Goal: Contribute content

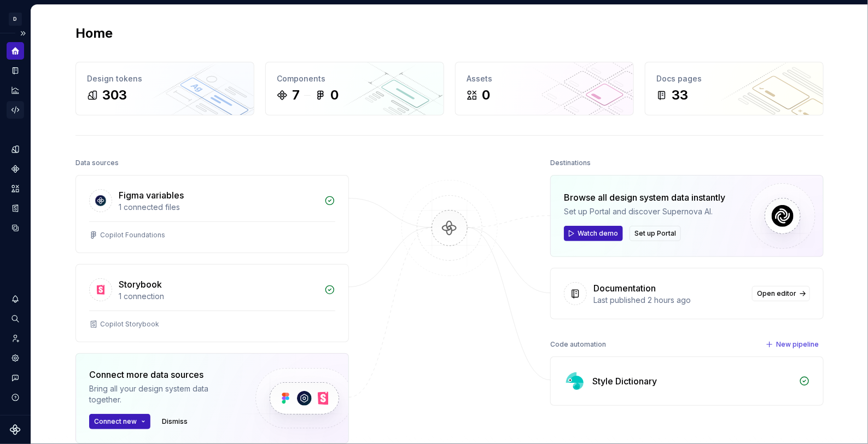
click at [16, 110] on icon "Code automation" at bounding box center [15, 110] width 10 height 10
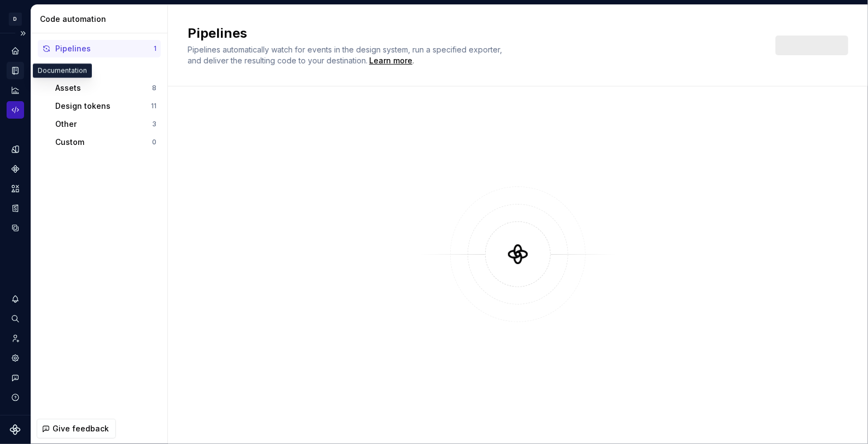
click at [15, 71] on icon "Documentation" at bounding box center [16, 71] width 4 height 6
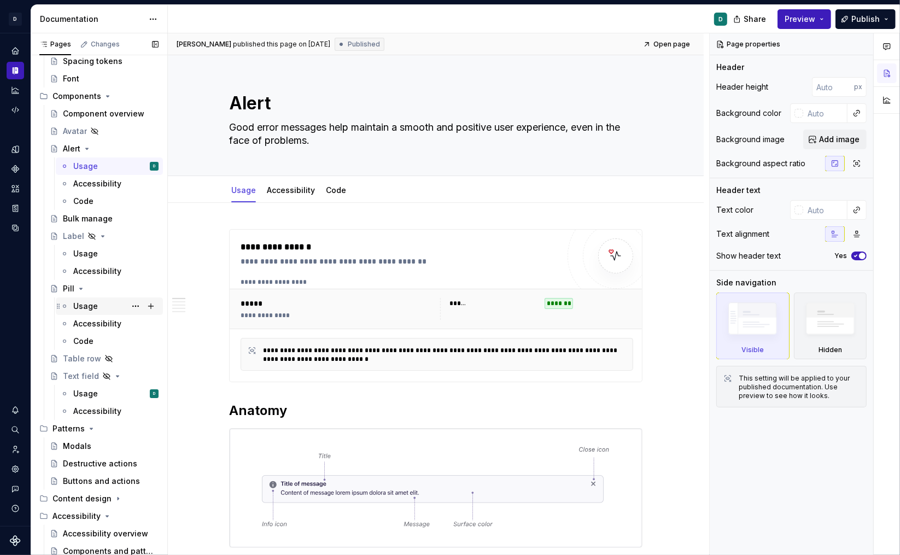
scroll to position [151, 0]
type textarea "*"
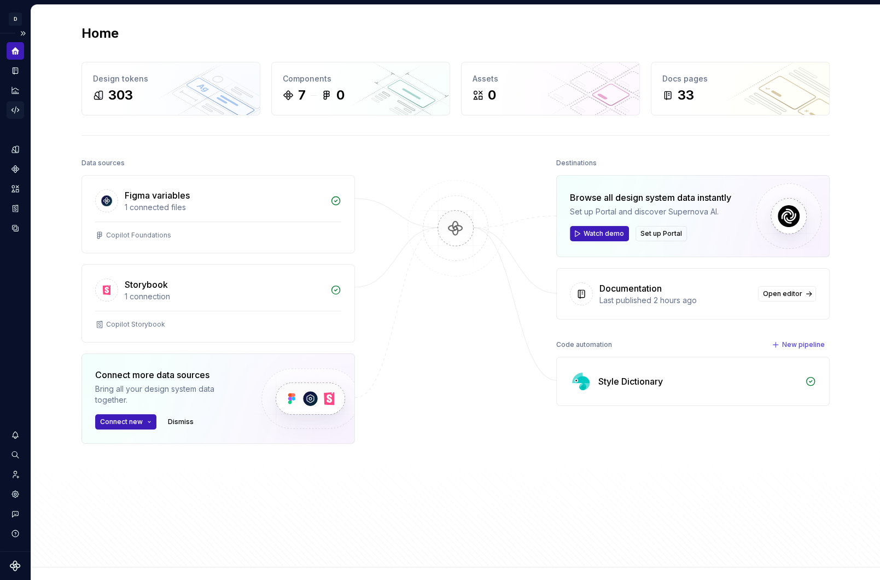
click at [13, 110] on icon "Code automation" at bounding box center [15, 110] width 10 height 10
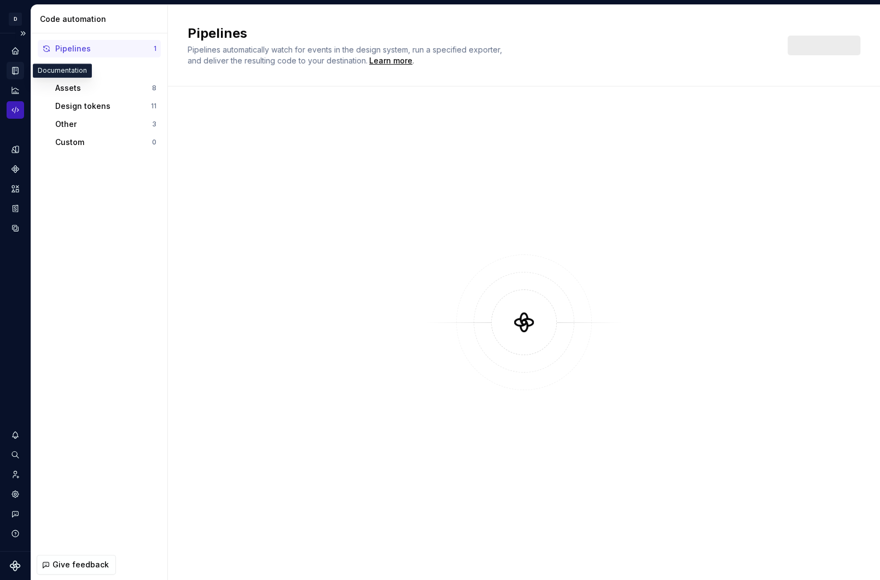
click at [14, 72] on icon "Documentation" at bounding box center [15, 71] width 10 height 10
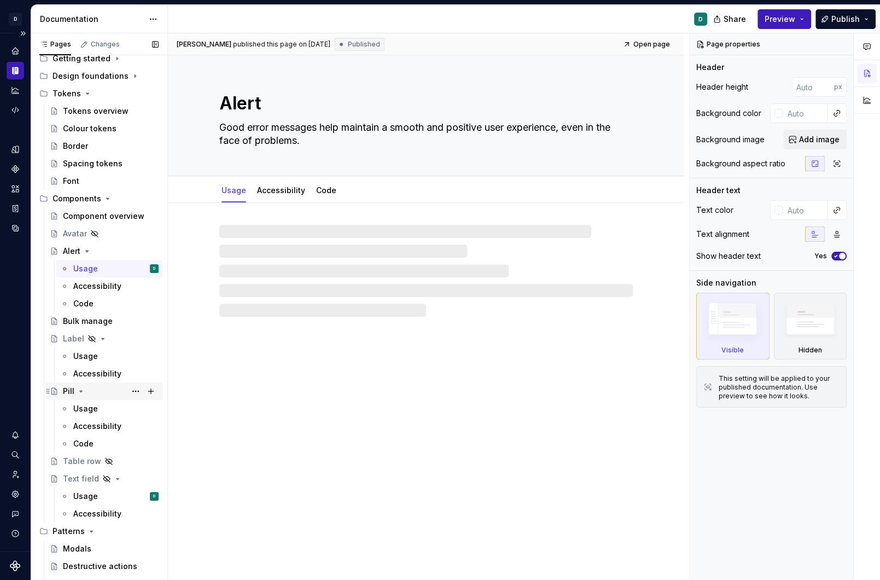
scroll to position [126, 0]
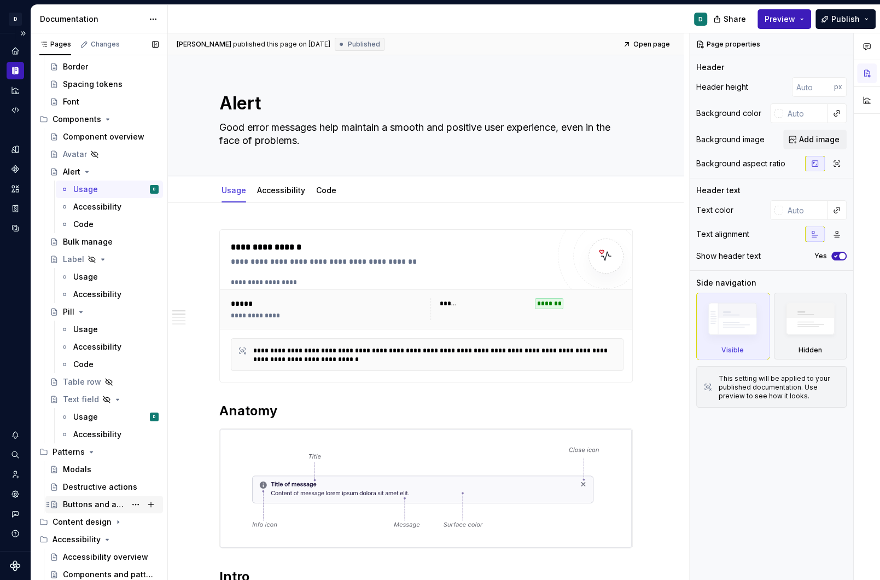
click at [89, 504] on div "Buttons and actions" at bounding box center [94, 504] width 63 height 11
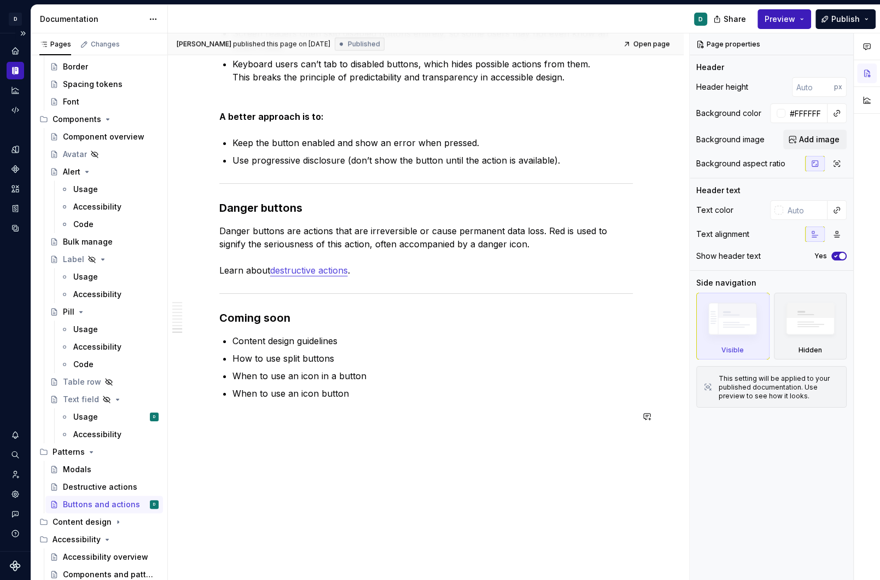
scroll to position [2177, 0]
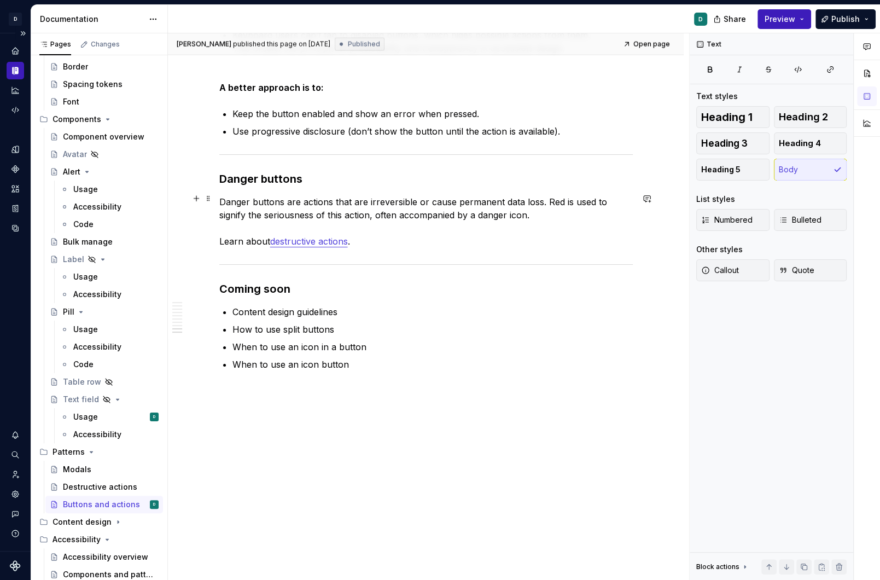
type textarea "*"
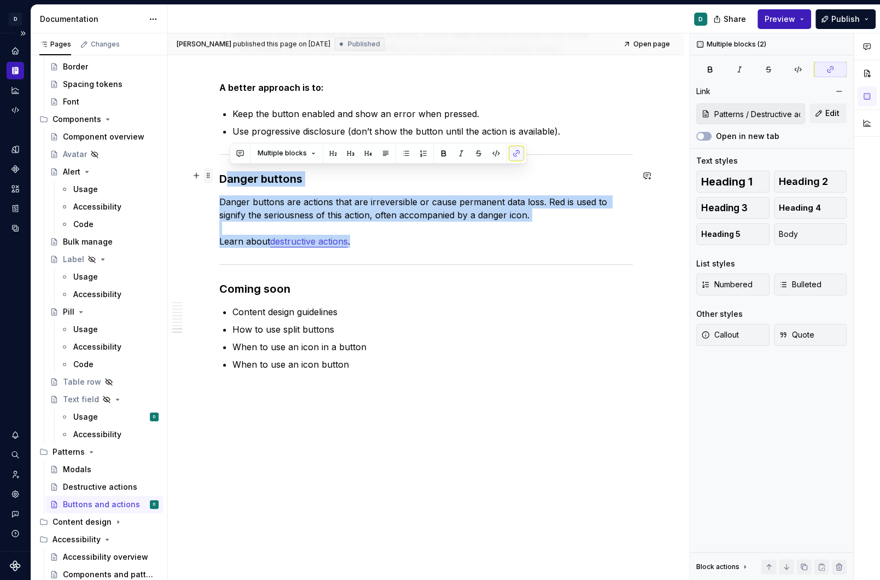
drag, startPoint x: 369, startPoint y: 235, endPoint x: 208, endPoint y: 171, distance: 172.7
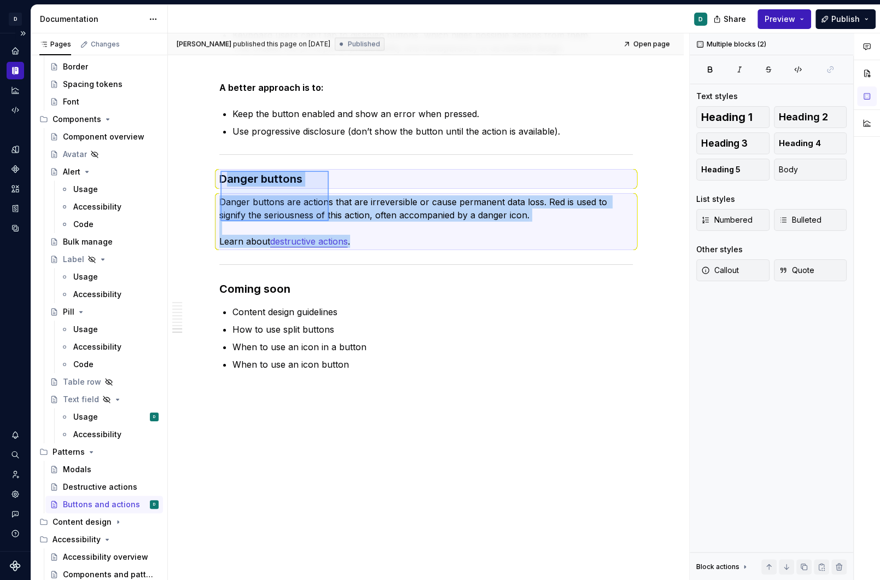
drag, startPoint x: 220, startPoint y: 171, endPoint x: 385, endPoint y: 250, distance: 182.7
click at [385, 250] on div "Debbie published this page on September 15, 2025 Published Open page Buttons an…" at bounding box center [428, 306] width 521 height 547
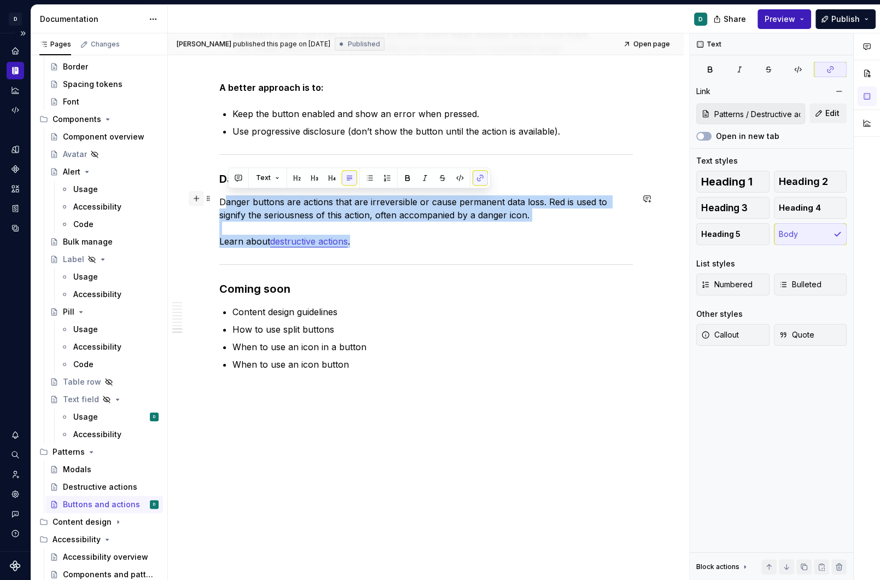
drag, startPoint x: 388, startPoint y: 236, endPoint x: 202, endPoint y: 200, distance: 189.8
click at [398, 261] on div at bounding box center [425, 264] width 413 height 7
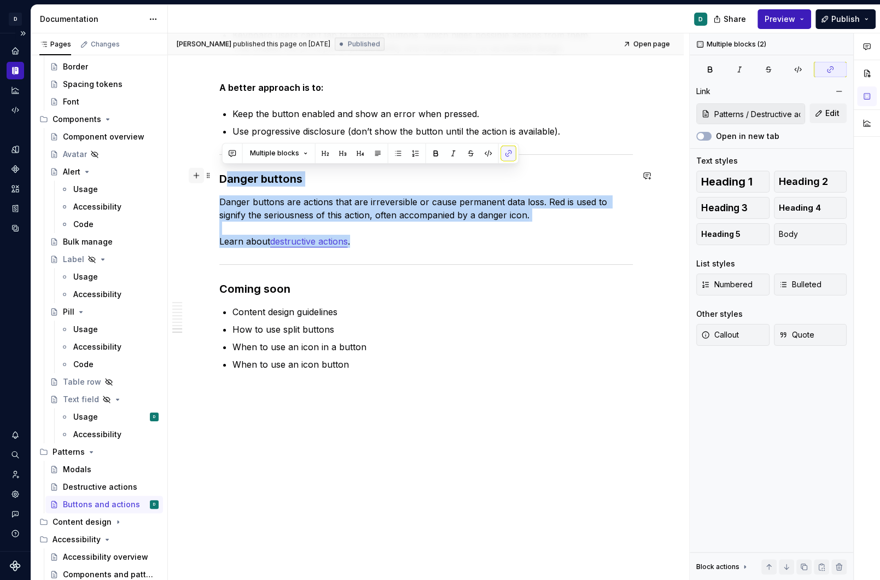
drag, startPoint x: 374, startPoint y: 239, endPoint x: 202, endPoint y: 177, distance: 183.2
copy div "anger buttons Danger buttons are actions that are irreversible or cause permane…"
click at [219, 284] on div "Debbie published this page on September 15, 2025 Published Open page Buttons an…" at bounding box center [428, 306] width 521 height 547
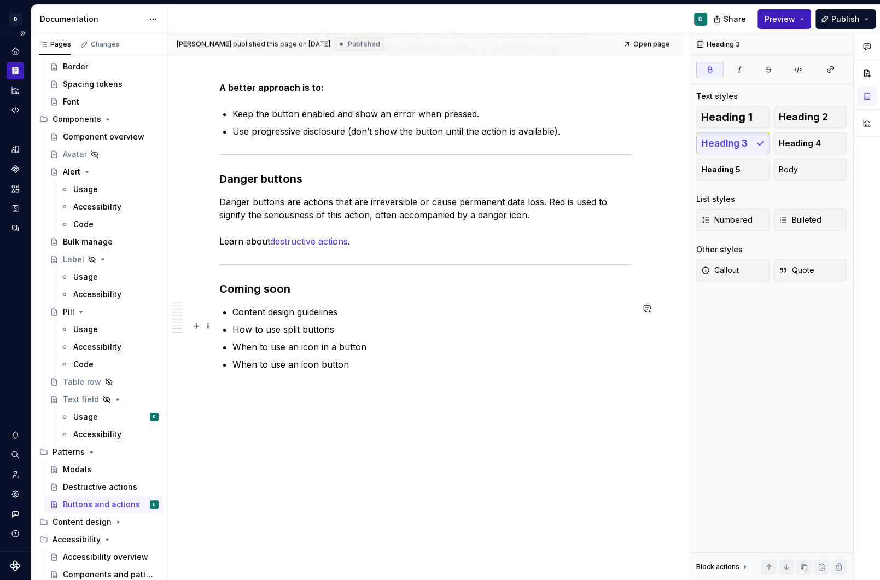
click at [259, 305] on p "Content design guidelines" at bounding box center [432, 311] width 400 height 13
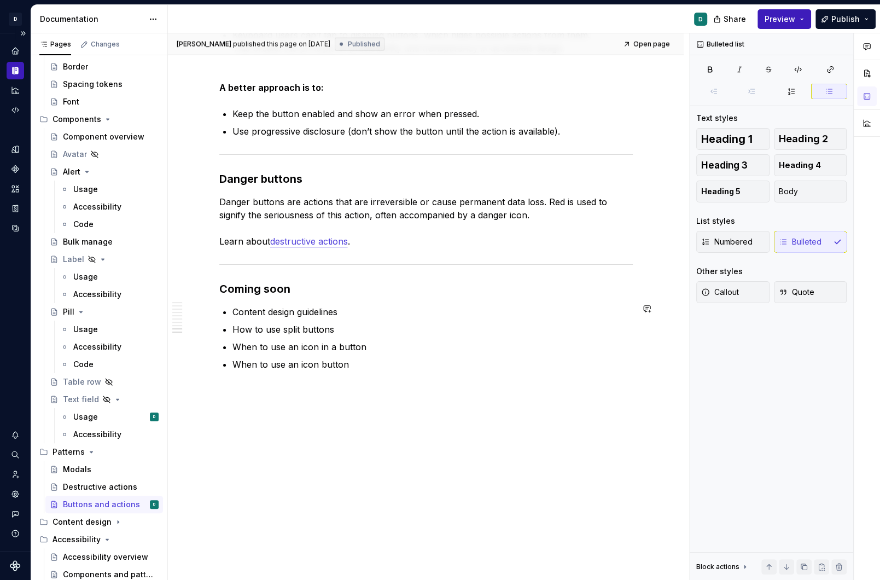
click at [273, 285] on h3 "Coming soon" at bounding box center [425, 288] width 413 height 15
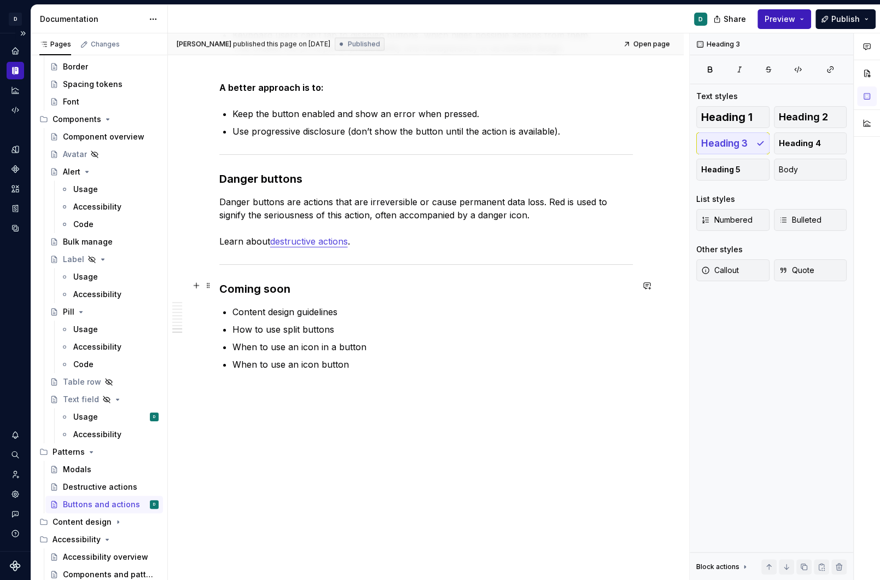
click at [223, 283] on h3 "Coming soon" at bounding box center [425, 288] width 413 height 15
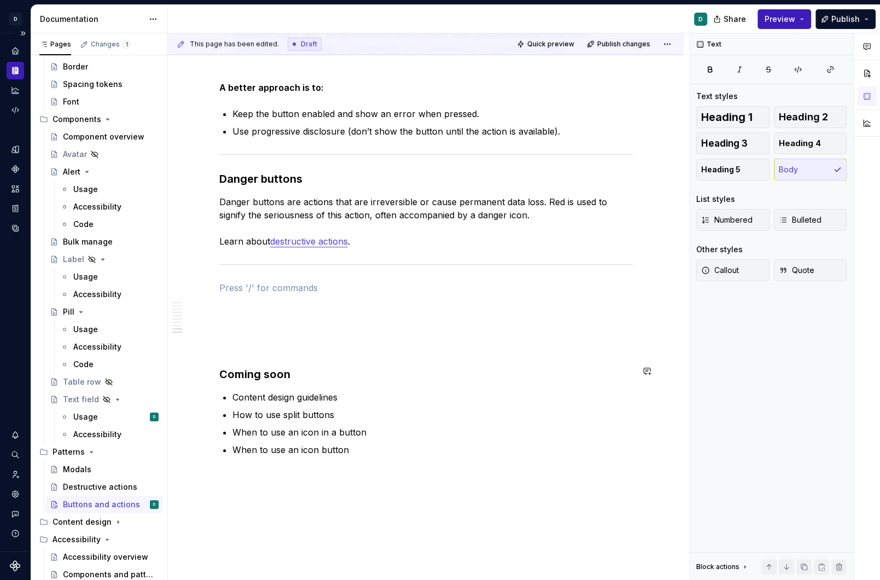
paste div
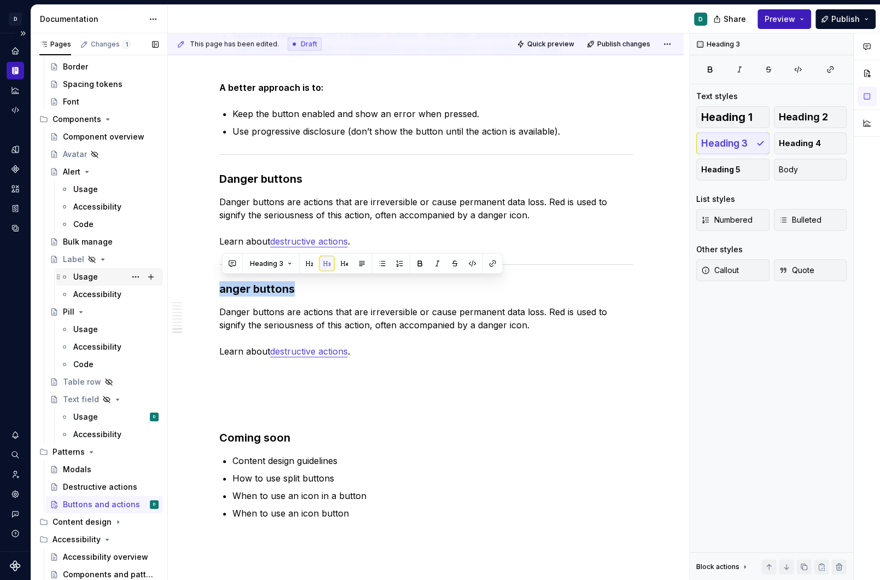
drag, startPoint x: 306, startPoint y: 281, endPoint x: 75, endPoint y: 281, distance: 231.3
click at [75, 281] on div "Pages Changes 1 Add Accessibility guide for tree Page tree. Navigate the tree w…" at bounding box center [455, 308] width 849 height 551
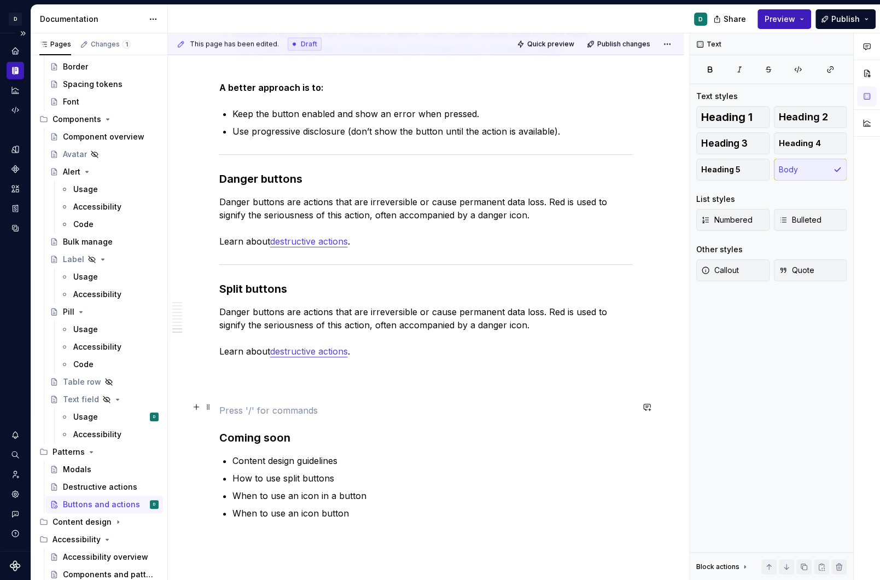
click at [271, 411] on p at bounding box center [425, 410] width 413 height 13
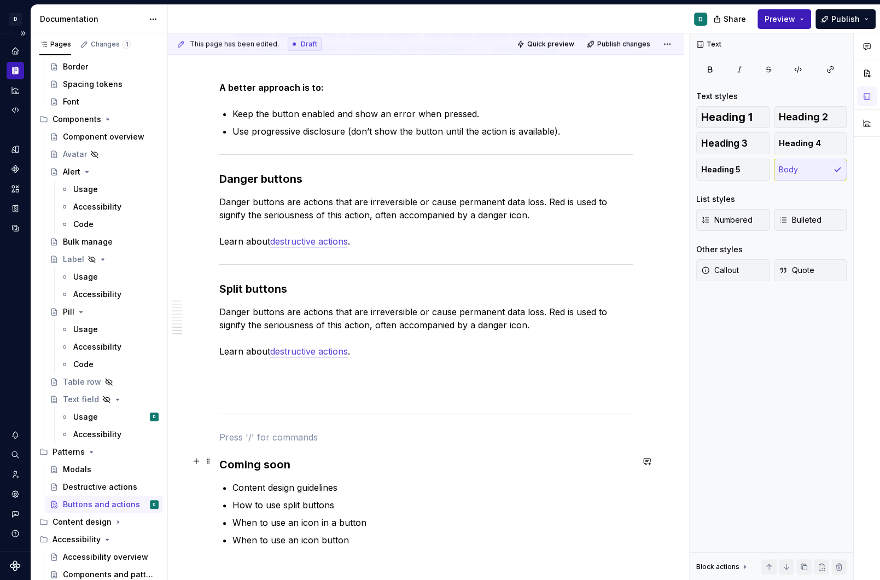
click at [221, 457] on h3 "Coming soon" at bounding box center [425, 464] width 413 height 15
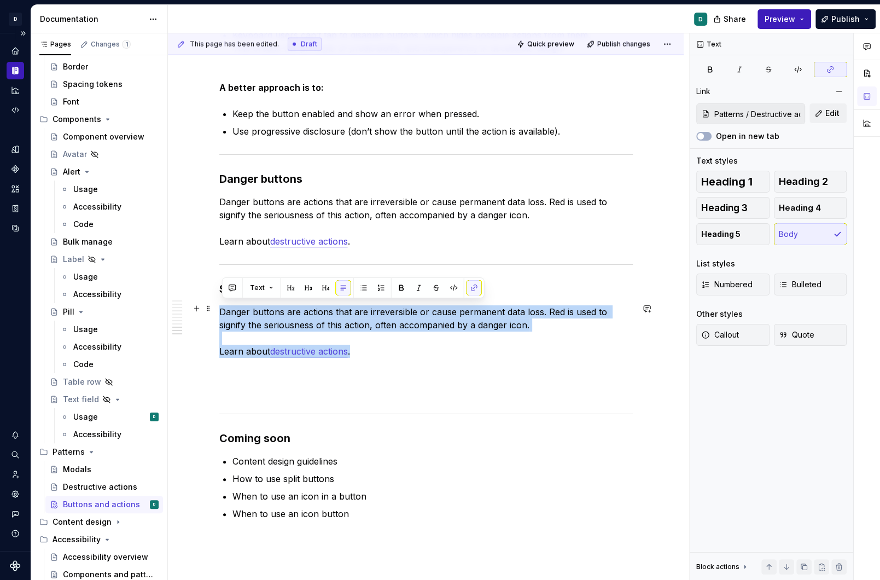
drag, startPoint x: 358, startPoint y: 350, endPoint x: 216, endPoint y: 311, distance: 147.0
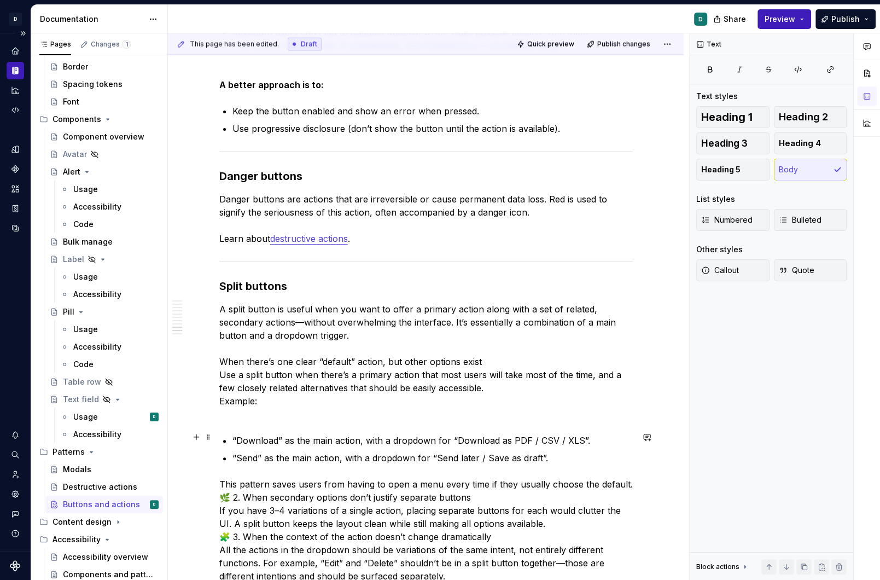
scroll to position [2149, 0]
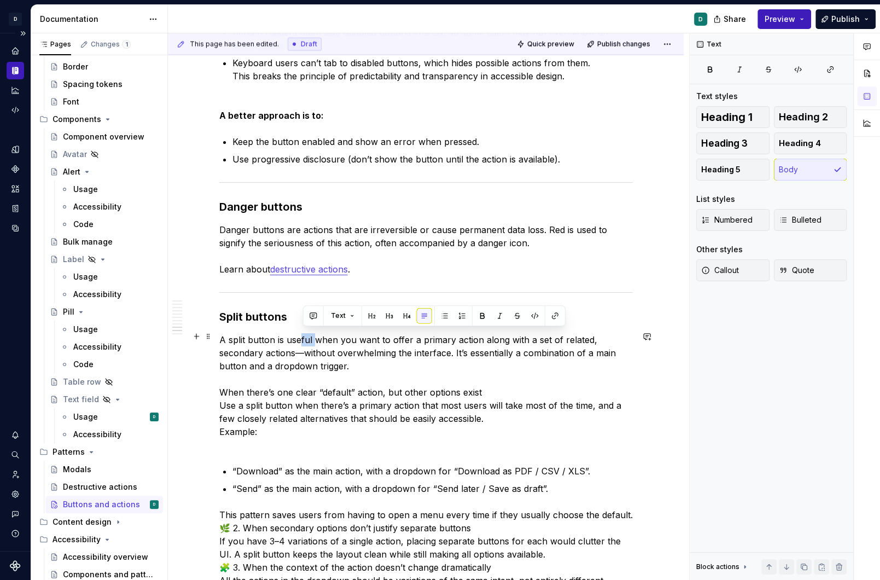
drag, startPoint x: 317, startPoint y: 333, endPoint x: 301, endPoint y: 334, distance: 15.9
click at [301, 334] on p "A split button is useful when you want to offer a primary action along with a s…" at bounding box center [425, 392] width 413 height 118
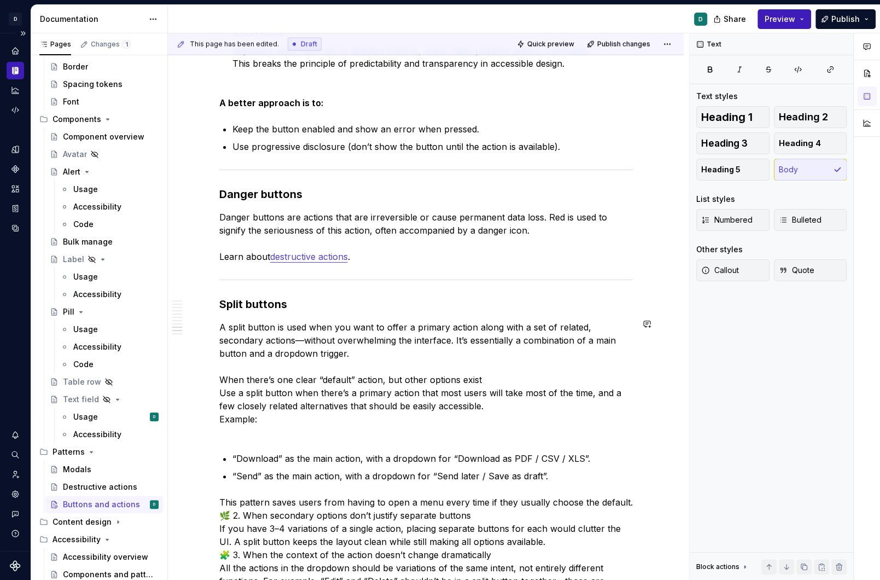
scroll to position [2163, 0]
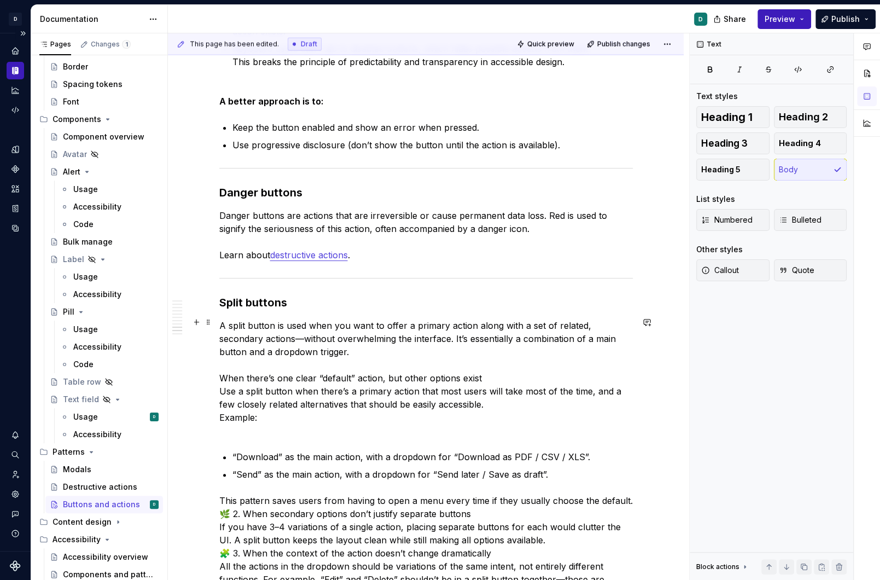
click at [358, 345] on p "A split button is used when you want to offer a primary action along with a set…" at bounding box center [425, 378] width 413 height 118
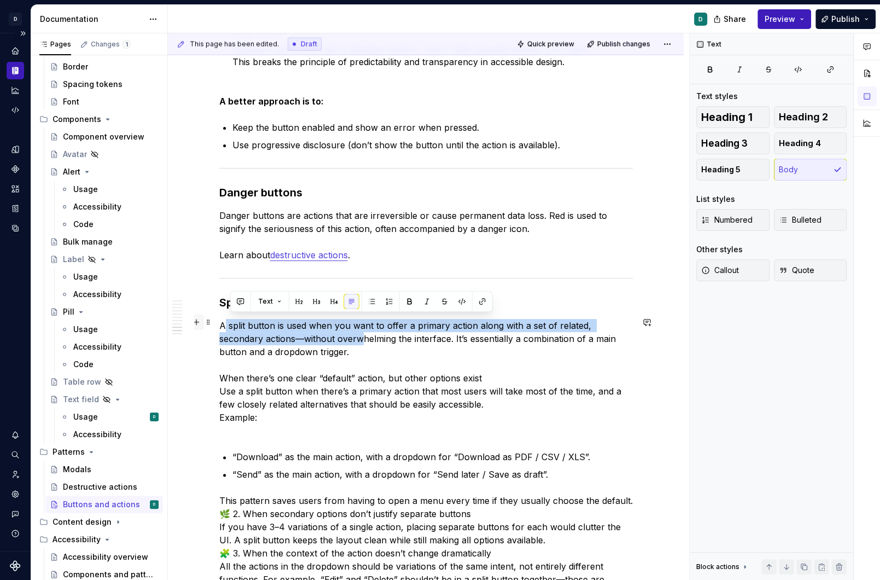
drag, startPoint x: 368, startPoint y: 340, endPoint x: 205, endPoint y: 319, distance: 164.3
drag, startPoint x: 364, startPoint y: 350, endPoint x: 203, endPoint y: 325, distance: 162.1
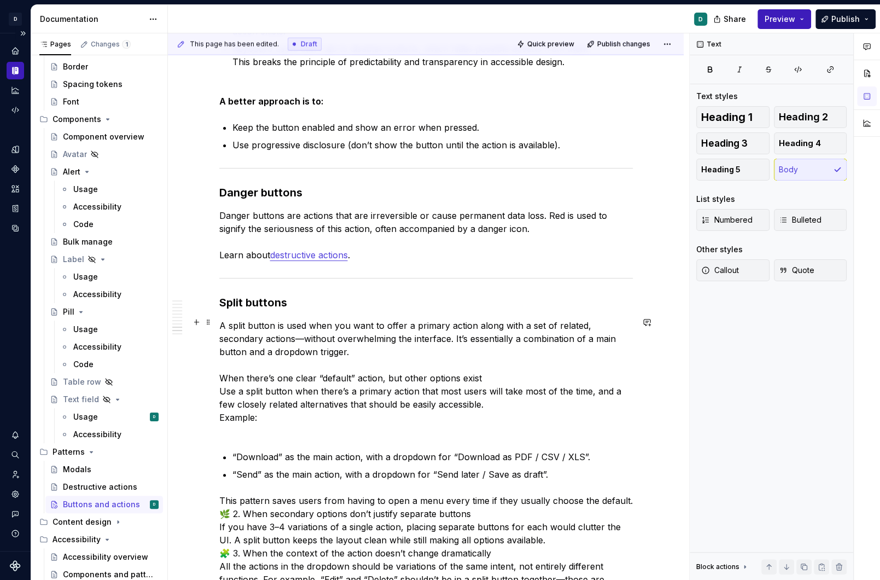
click at [235, 322] on p "A split button is used when you want to offer a primary action along with a set…" at bounding box center [425, 378] width 413 height 118
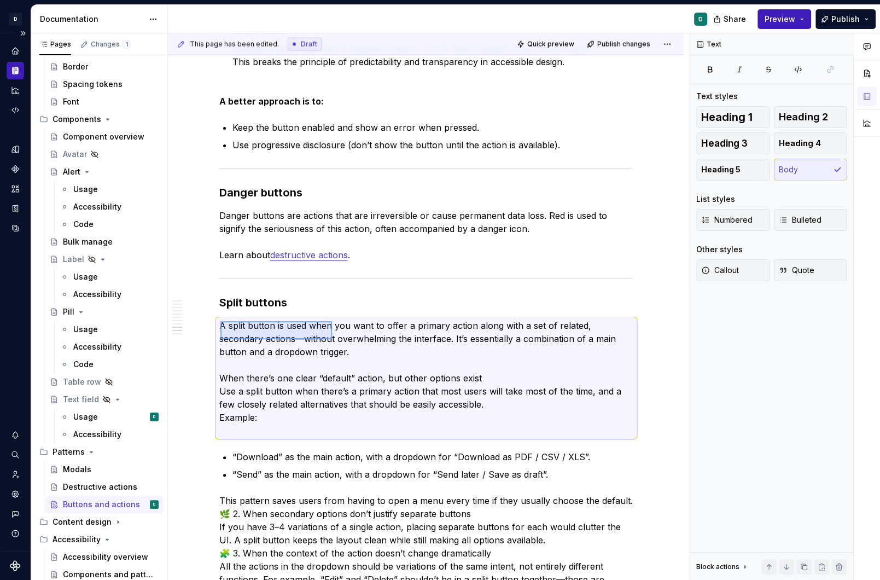
drag, startPoint x: 220, startPoint y: 321, endPoint x: 339, endPoint y: 339, distance: 120.0
click at [339, 339] on div "This page has been edited. Draft Quick preview Publish changes Buttons and acti…" at bounding box center [428, 306] width 521 height 547
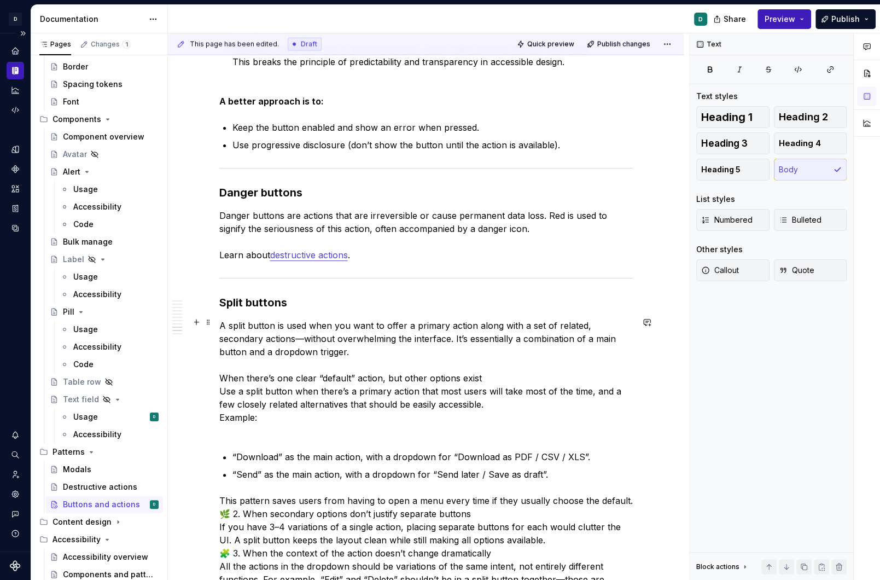
click at [353, 353] on p "A split button is used when you want to offer a primary action along with a set…" at bounding box center [425, 378] width 413 height 118
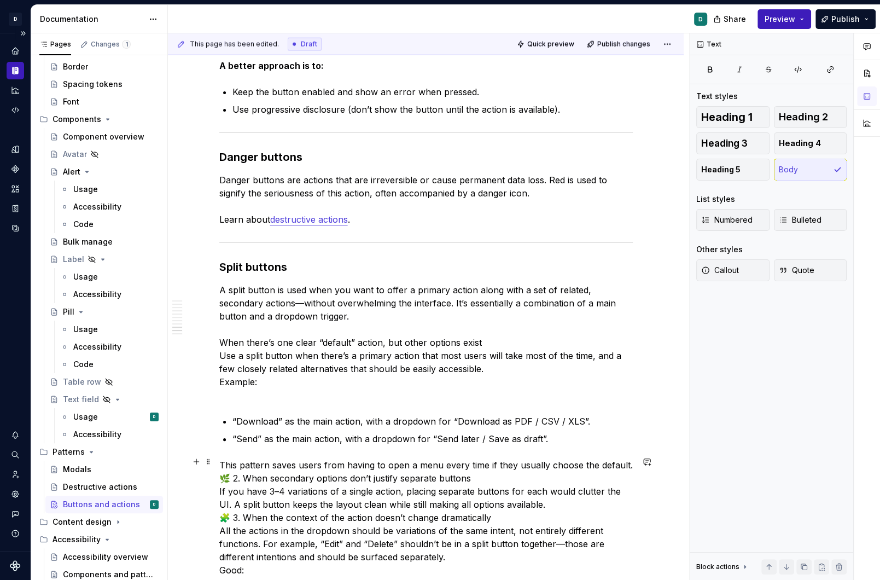
scroll to position [2179, 0]
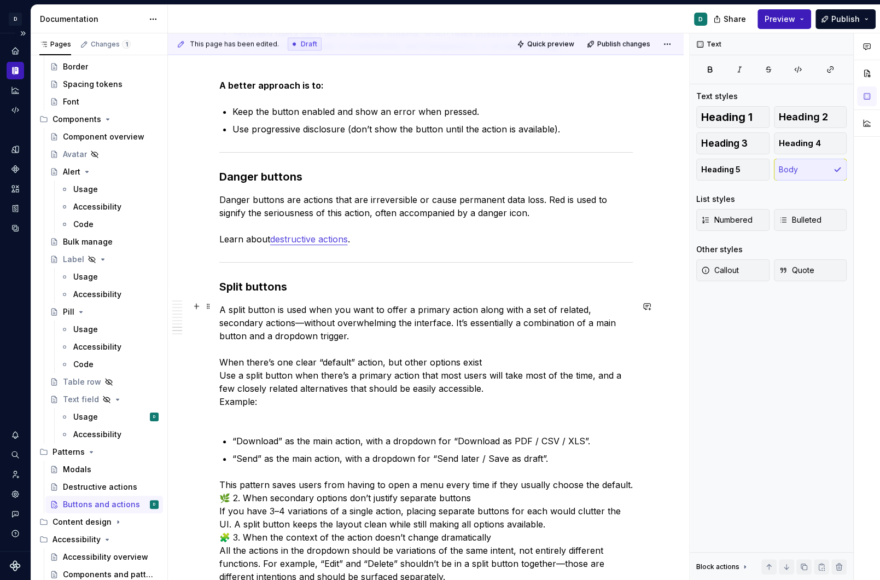
type textarea "*"
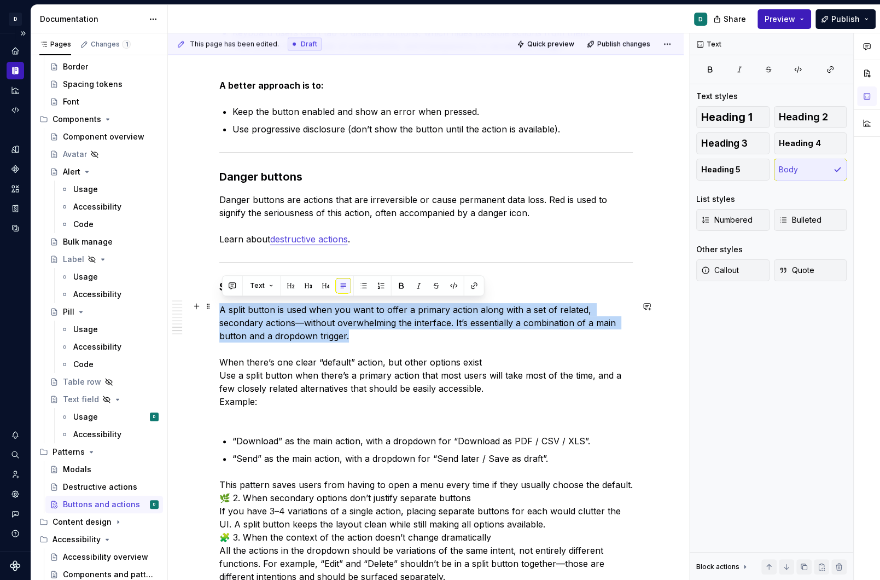
drag, startPoint x: 352, startPoint y: 337, endPoint x: 223, endPoint y: 307, distance: 132.5
click at [223, 307] on p "A split button is used when you want to offer a primary action along with a set…" at bounding box center [425, 362] width 413 height 118
copy p "A split button is used when you want to offer a primary action along with a set…"
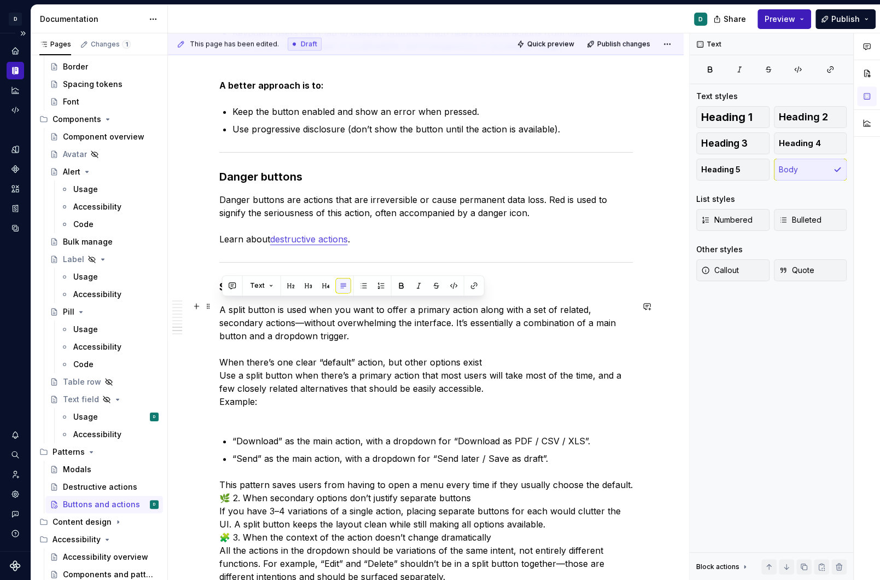
click at [319, 343] on p "A split button is used when you want to offer a primary action along with a set…" at bounding box center [425, 362] width 413 height 118
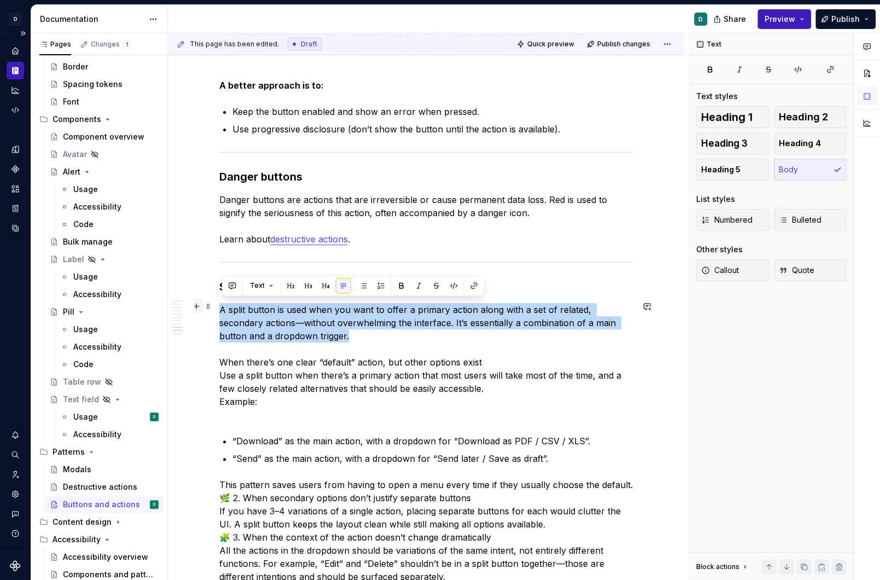
drag, startPoint x: 357, startPoint y: 332, endPoint x: 195, endPoint y: 305, distance: 164.2
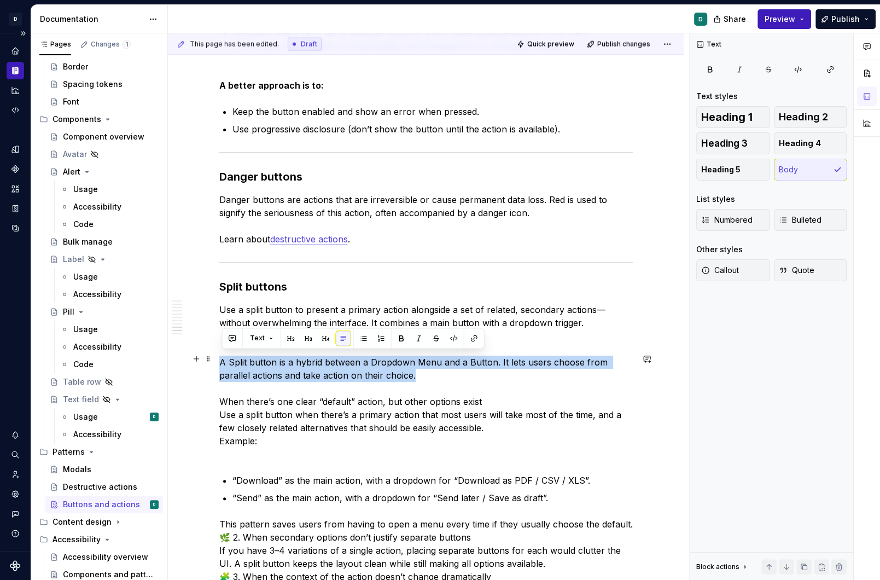
drag, startPoint x: 422, startPoint y: 370, endPoint x: 214, endPoint y: 351, distance: 208.7
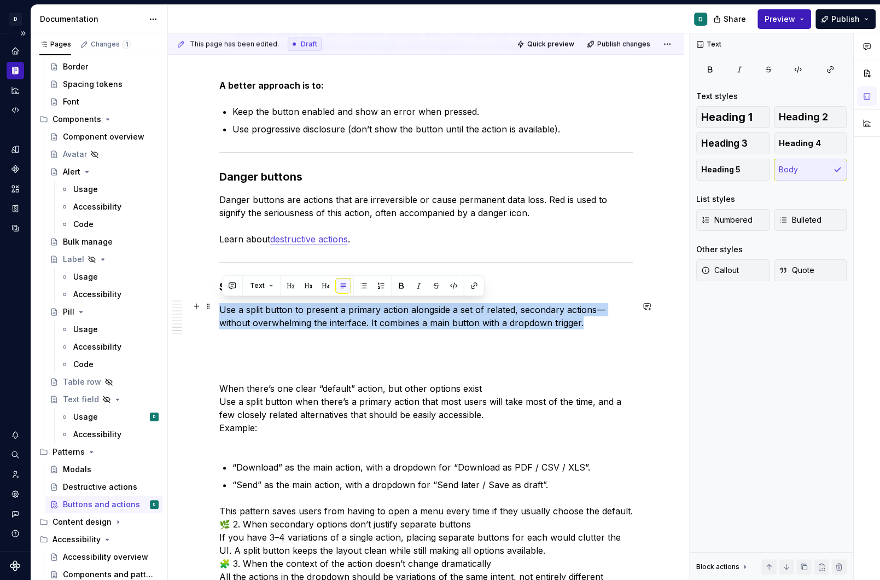
drag, startPoint x: 602, startPoint y: 319, endPoint x: 220, endPoint y: 305, distance: 382.0
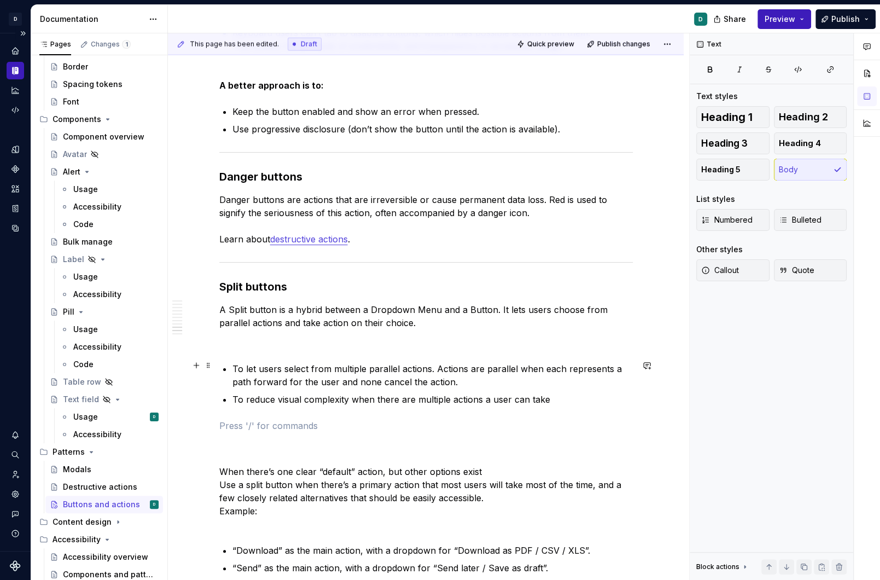
click at [235, 365] on p "To let users select from multiple parallel actions. Actions are parallel when e…" at bounding box center [432, 375] width 400 height 26
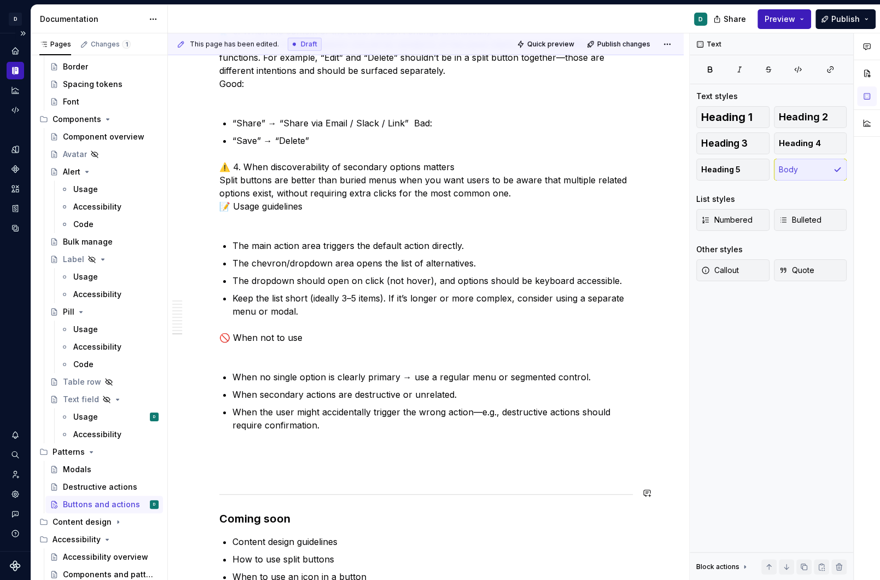
scroll to position [2776, 0]
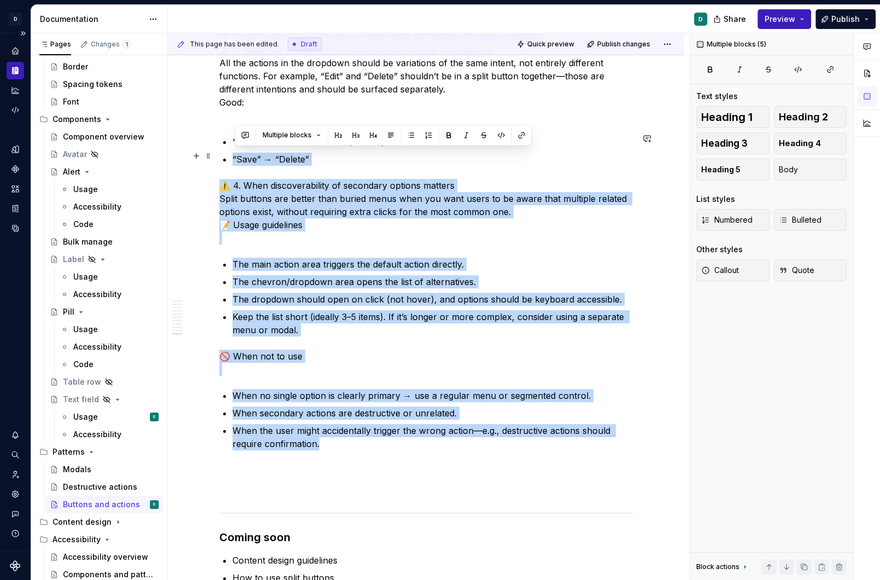
drag, startPoint x: 320, startPoint y: 444, endPoint x: 188, endPoint y: 152, distance: 320.1
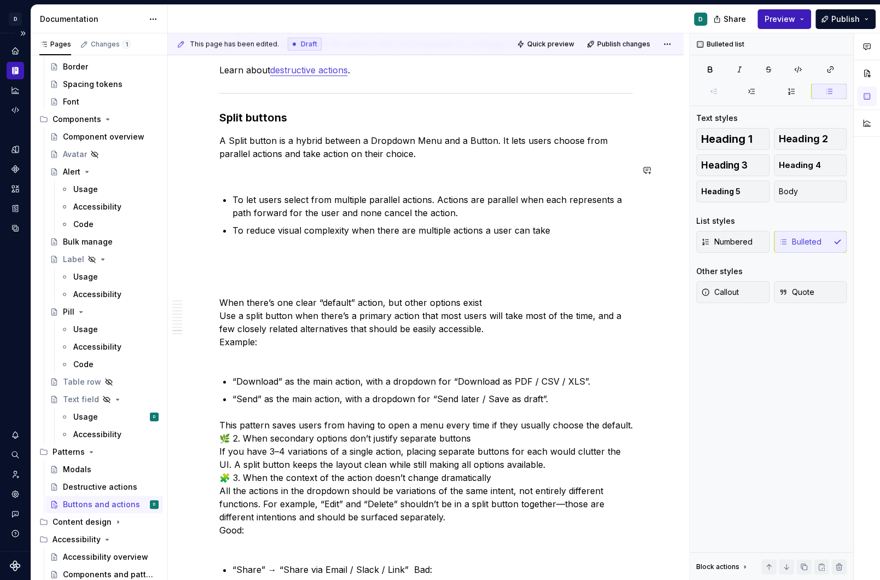
scroll to position [2416, 0]
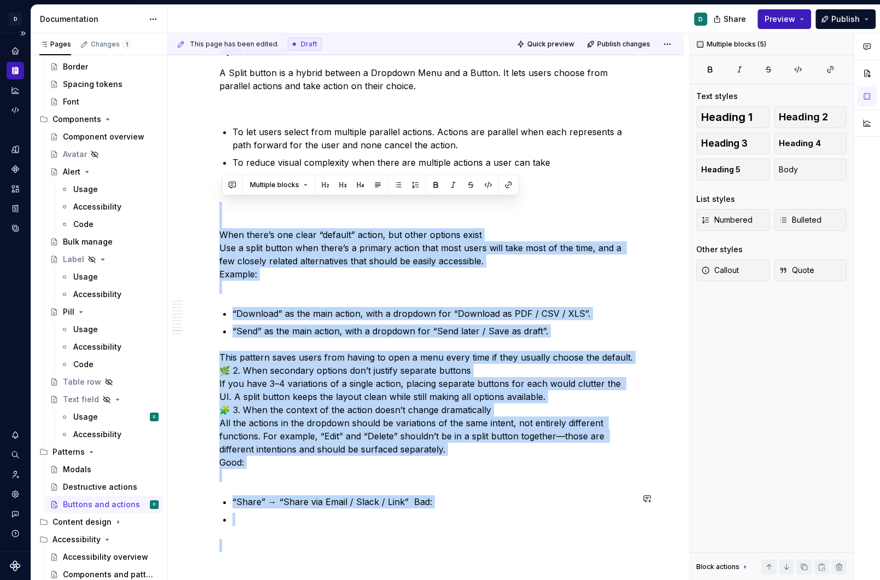
drag, startPoint x: 236, startPoint y: 207, endPoint x: 247, endPoint y: 523, distance: 316.3
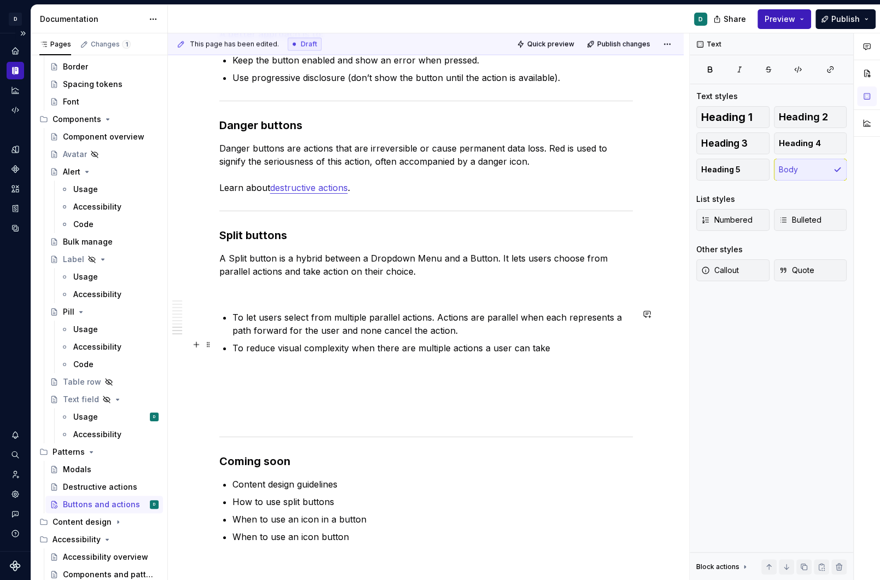
scroll to position [2218, 0]
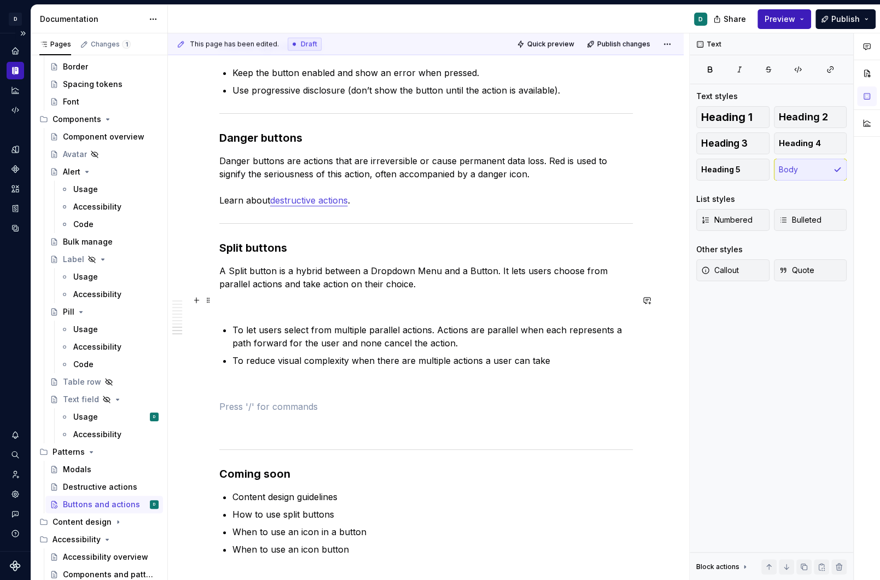
click at [259, 303] on p at bounding box center [425, 303] width 413 height 13
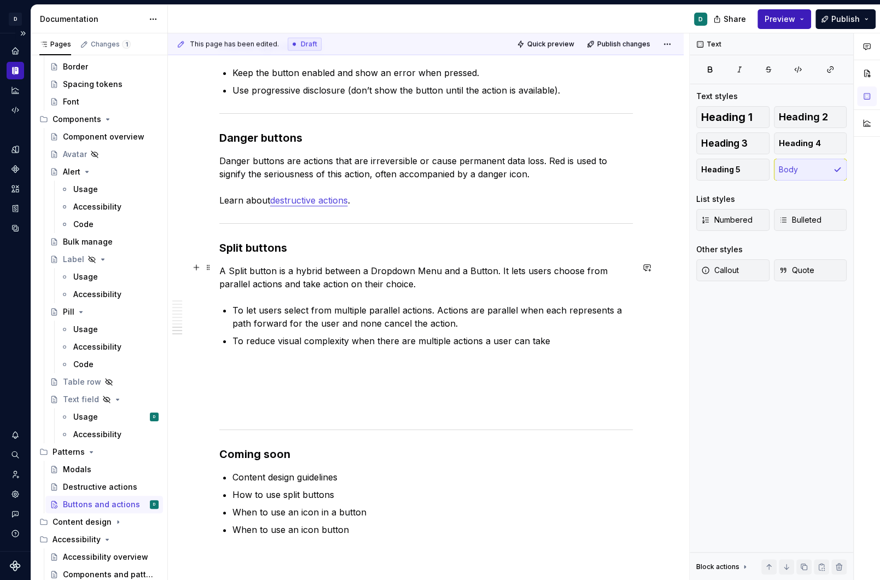
click at [516, 269] on p "A Split button is a hybrid between a Dropdown Menu and a Button. It lets users …" at bounding box center [425, 277] width 413 height 26
click at [235, 266] on p "A Split button is a hybrid between a Dropdown Menu and a Button. It let’s users…" at bounding box center [425, 277] width 413 height 26
click at [425, 279] on p "A split button is a hybrid between a Dropdown Menu and a Button. It let’s users…" at bounding box center [425, 277] width 413 height 26
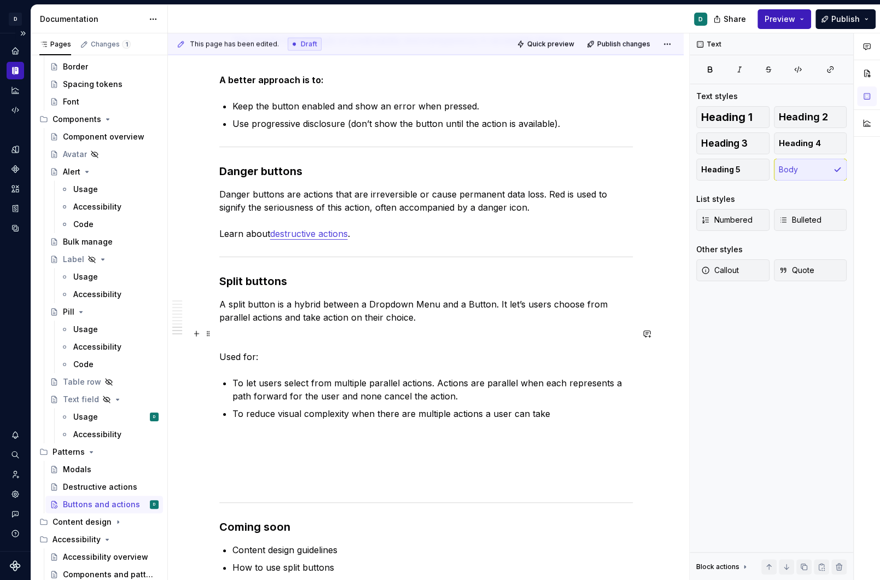
scroll to position [2185, 0]
click at [210, 352] on span at bounding box center [208, 352] width 9 height 15
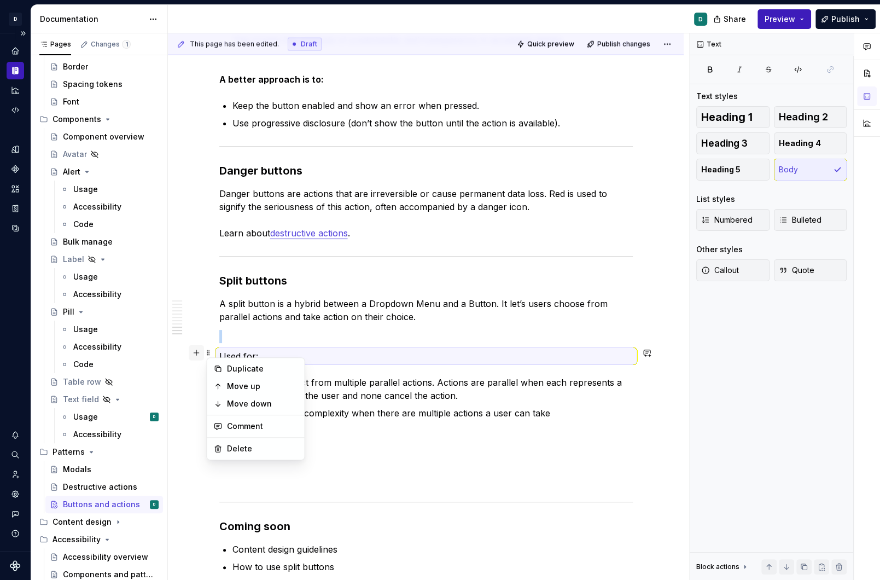
click at [197, 351] on button "button" at bounding box center [196, 352] width 15 height 15
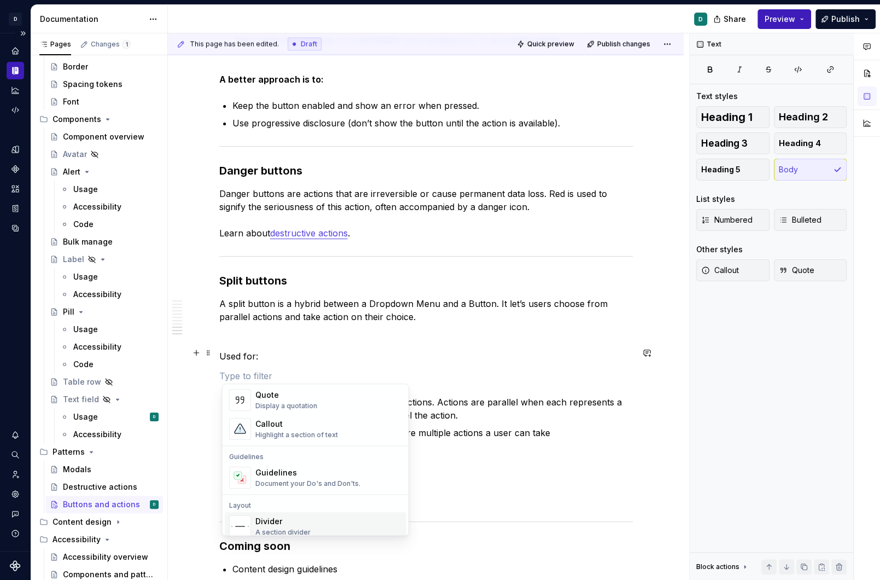
scroll to position [240, 0]
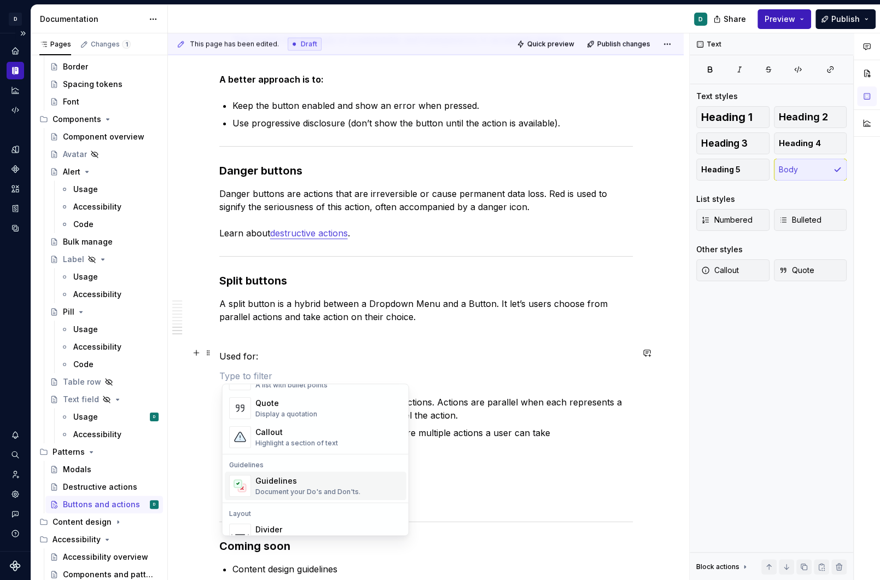
click at [304, 484] on div "Guidelines" at bounding box center [307, 480] width 105 height 11
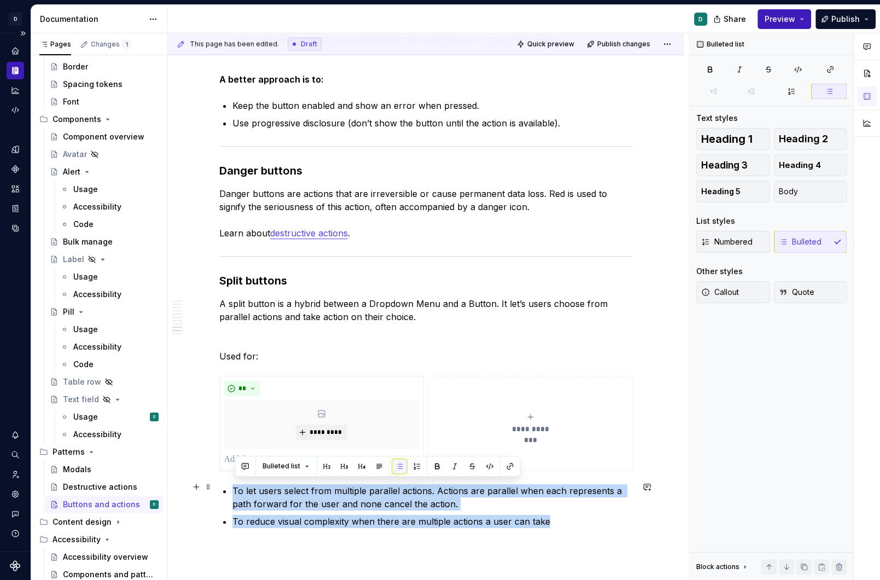
drag, startPoint x: 552, startPoint y: 517, endPoint x: 224, endPoint y: 488, distance: 329.5
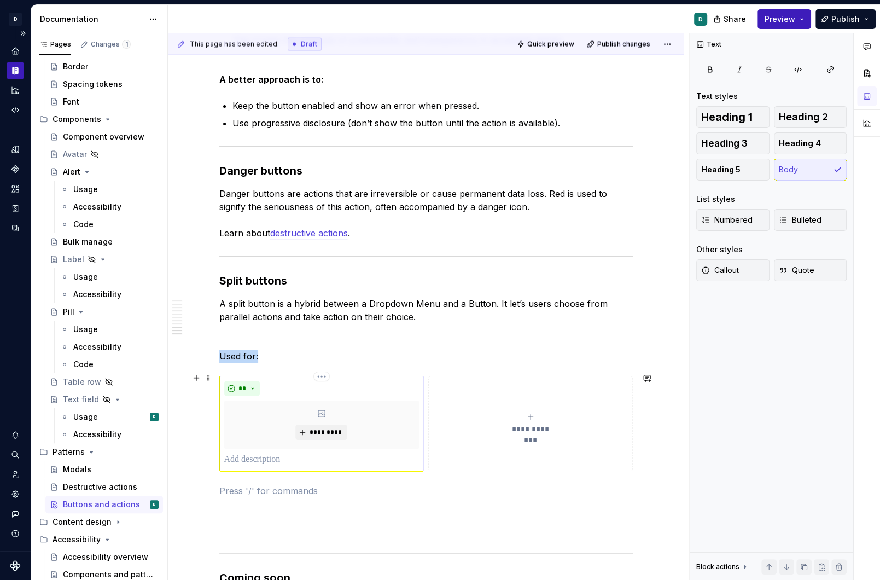
click at [244, 410] on div "*********" at bounding box center [321, 424] width 195 height 48
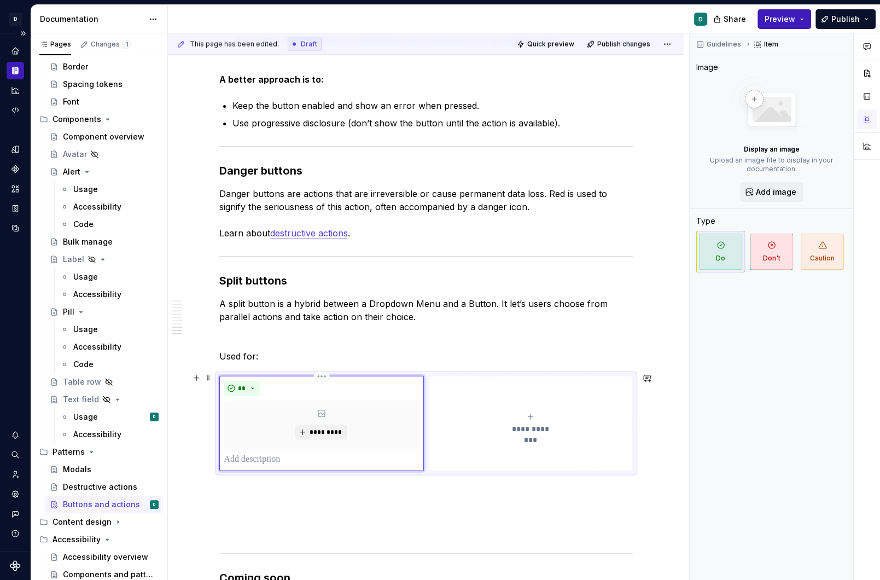
click at [246, 457] on p at bounding box center [321, 459] width 195 height 13
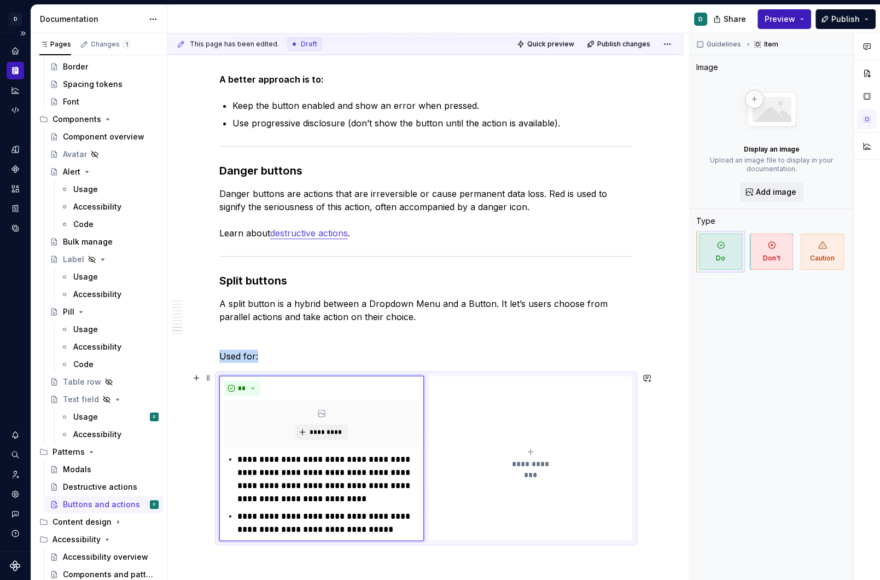
click at [456, 376] on button "**********" at bounding box center [530, 458] width 204 height 165
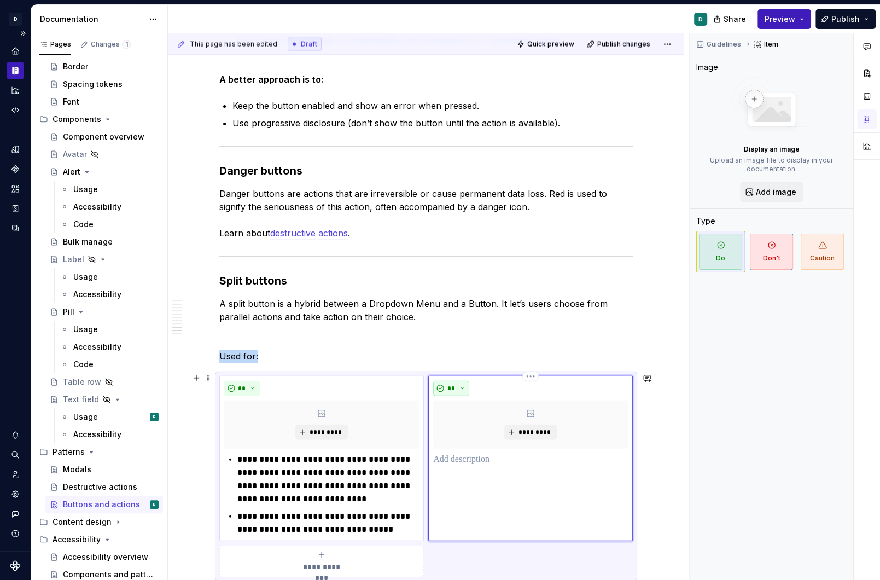
click at [462, 384] on button "**" at bounding box center [451, 388] width 36 height 15
click at [483, 424] on div "Don't" at bounding box center [479, 422] width 20 height 11
click at [449, 457] on p at bounding box center [530, 459] width 194 height 13
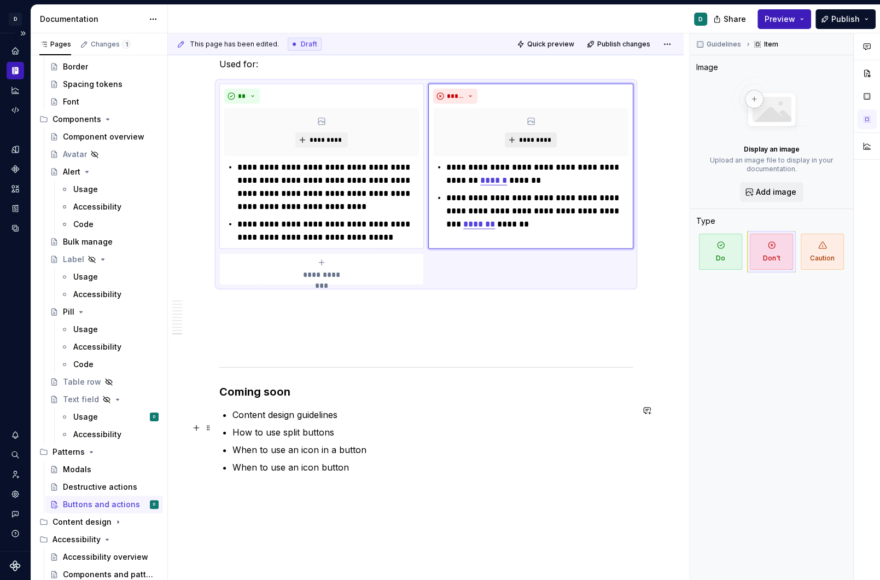
scroll to position [2579, 0]
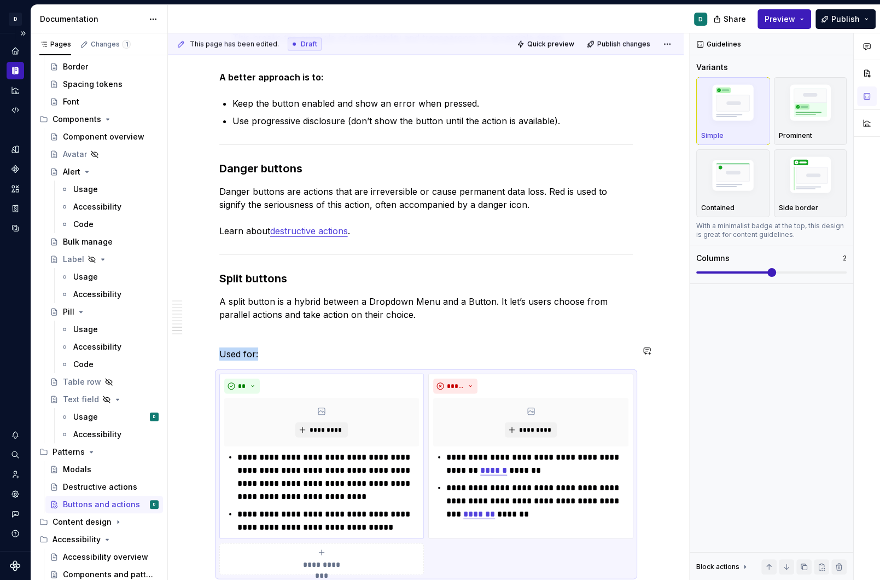
scroll to position [2210, 0]
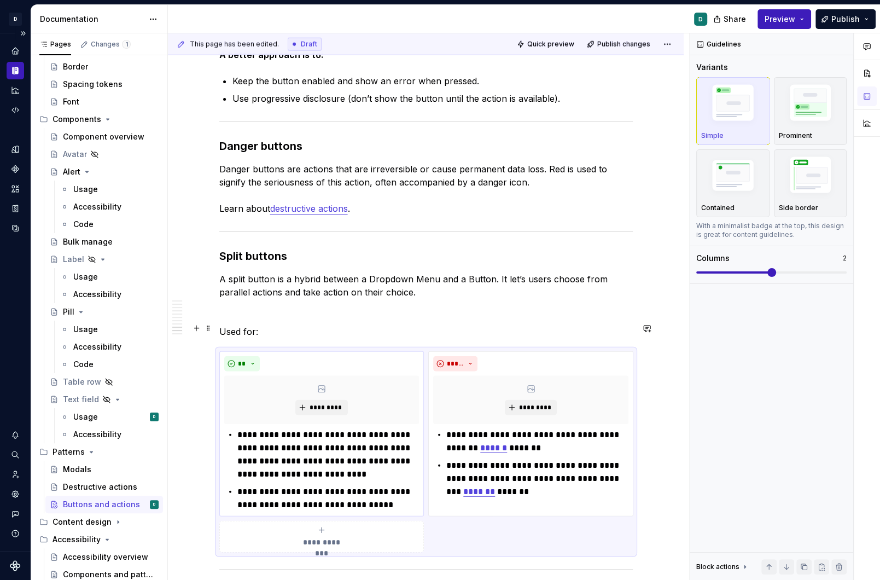
click at [271, 325] on p "Used for:" at bounding box center [425, 331] width 413 height 13
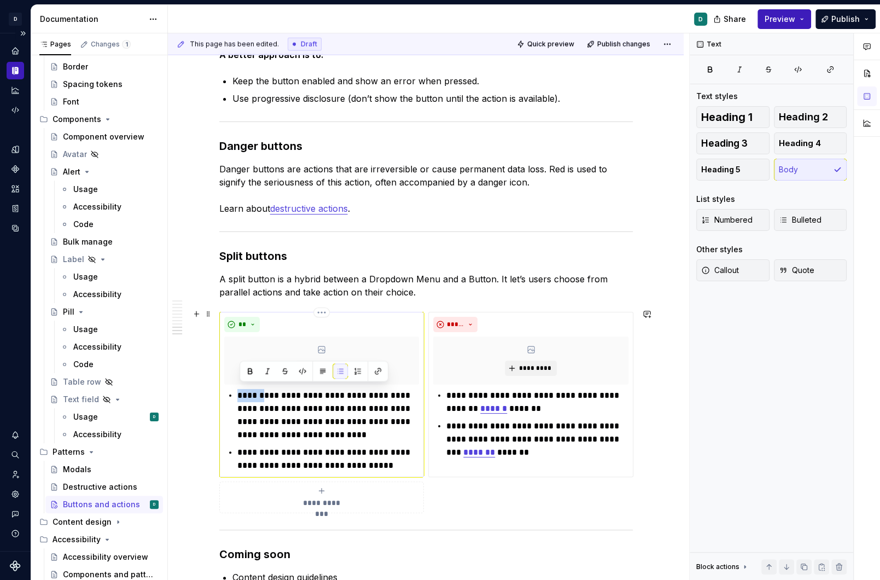
drag, startPoint x: 263, startPoint y: 390, endPoint x: 240, endPoint y: 391, distance: 23.0
click at [240, 391] on p "**********" at bounding box center [328, 415] width 182 height 53
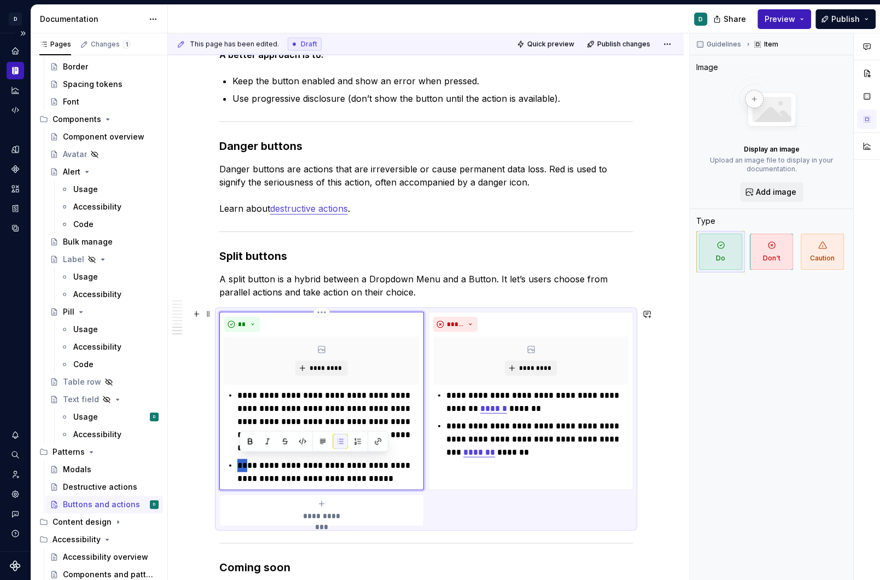
drag, startPoint x: 250, startPoint y: 460, endPoint x: 241, endPoint y: 460, distance: 8.8
click at [241, 460] on p "**********" at bounding box center [328, 472] width 182 height 26
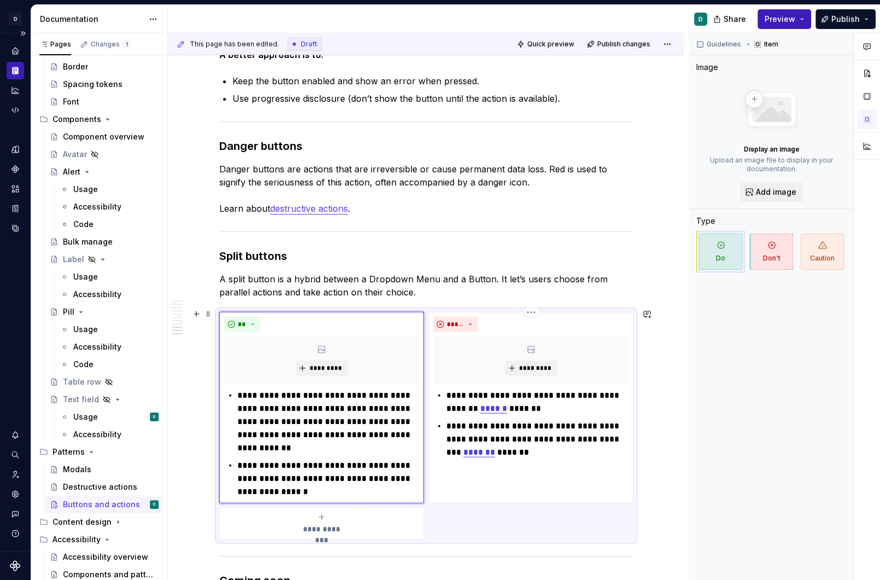
drag, startPoint x: 451, startPoint y: 391, endPoint x: 452, endPoint y: 442, distance: 51.4
click at [451, 392] on p "**********" at bounding box center [537, 402] width 182 height 26
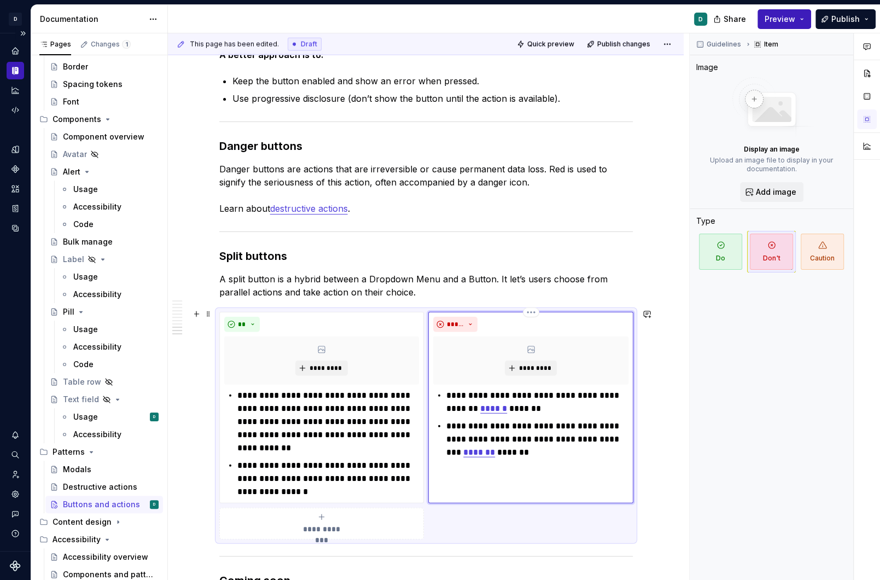
click at [459, 389] on p "**********" at bounding box center [537, 402] width 182 height 26
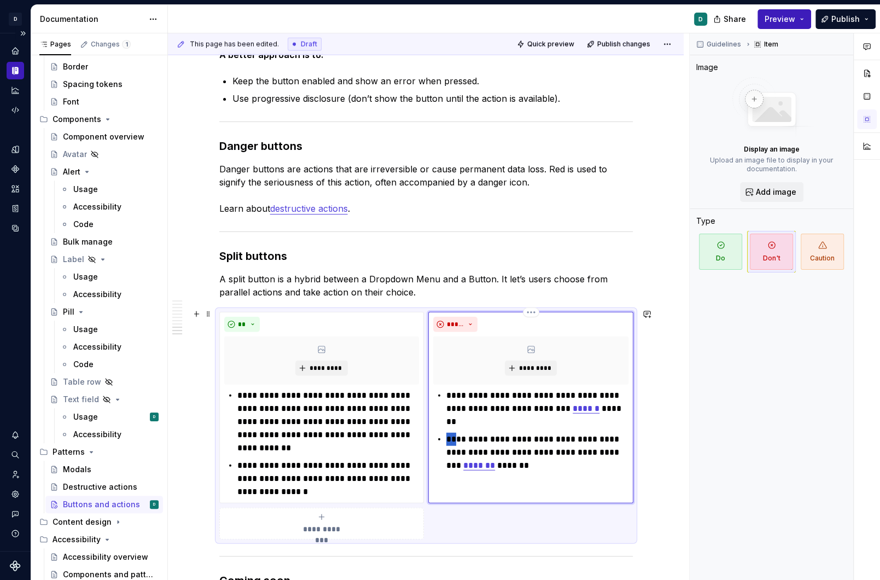
drag, startPoint x: 458, startPoint y: 435, endPoint x: 444, endPoint y: 435, distance: 14.8
click at [444, 435] on div "**********" at bounding box center [530, 430] width 195 height 83
drag, startPoint x: 710, startPoint y: 372, endPoint x: 557, endPoint y: 335, distance: 157.7
click at [557, 337] on div "This page has been edited. Draft Quick preview Publish changes Buttons and acti…" at bounding box center [524, 306] width 712 height 547
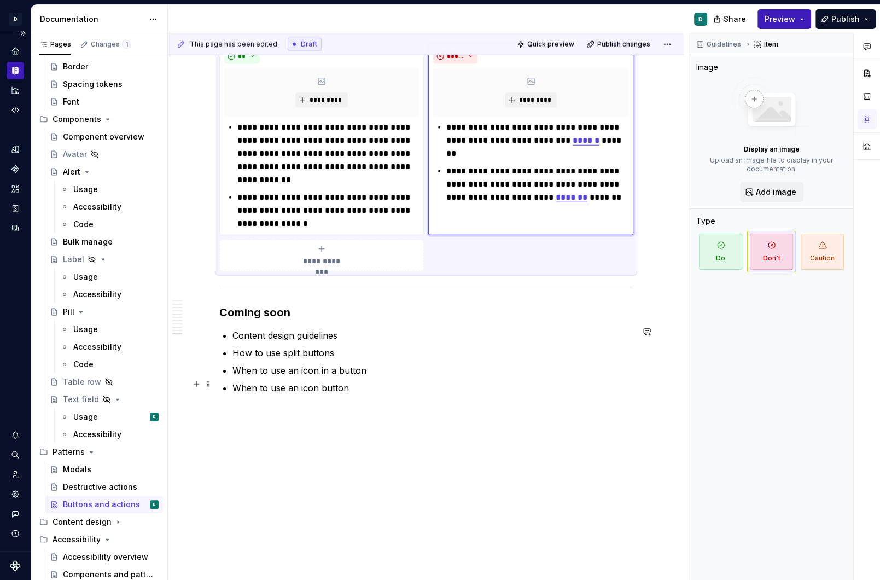
scroll to position [2501, 0]
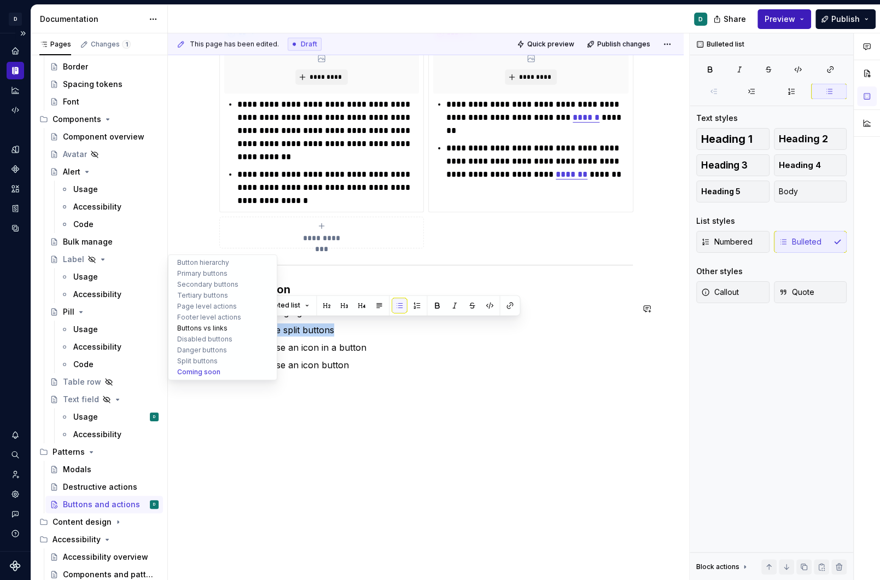
drag, startPoint x: 340, startPoint y: 326, endPoint x: 184, endPoint y: 325, distance: 155.9
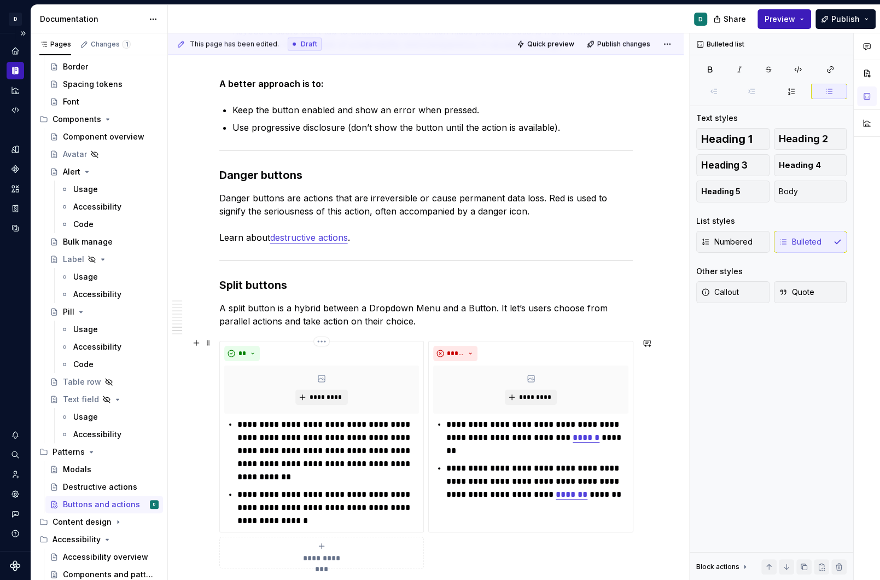
scroll to position [2167, 0]
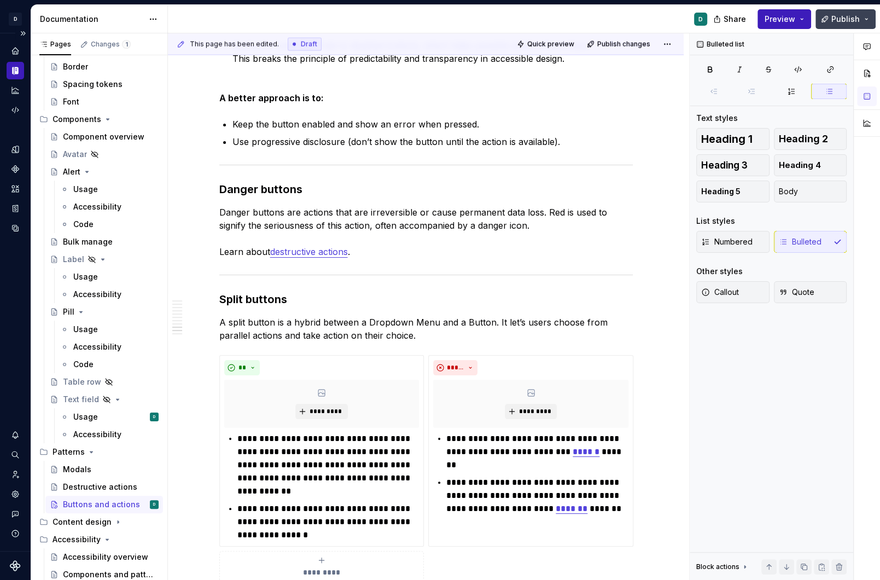
click at [855, 20] on span "Publish" at bounding box center [845, 19] width 28 height 11
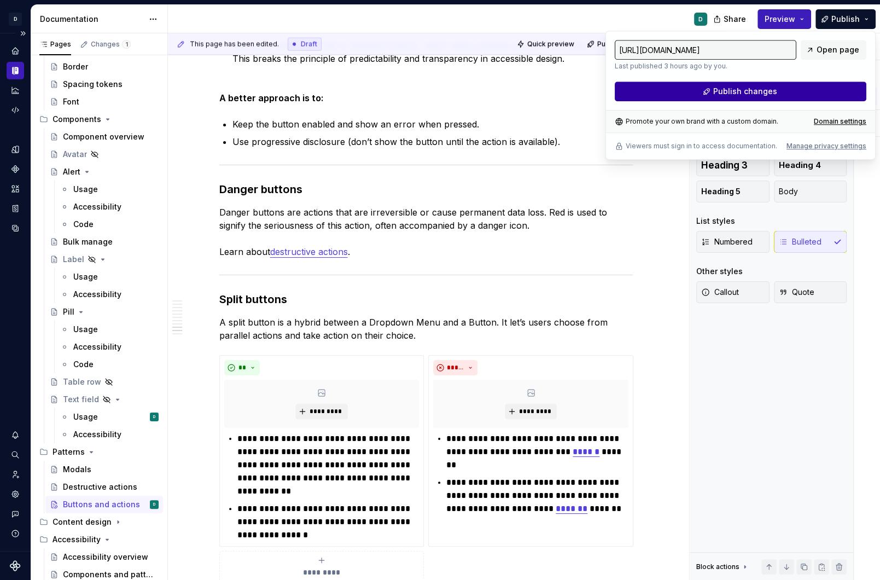
click at [808, 98] on button "Publish changes" at bounding box center [741, 91] width 252 height 20
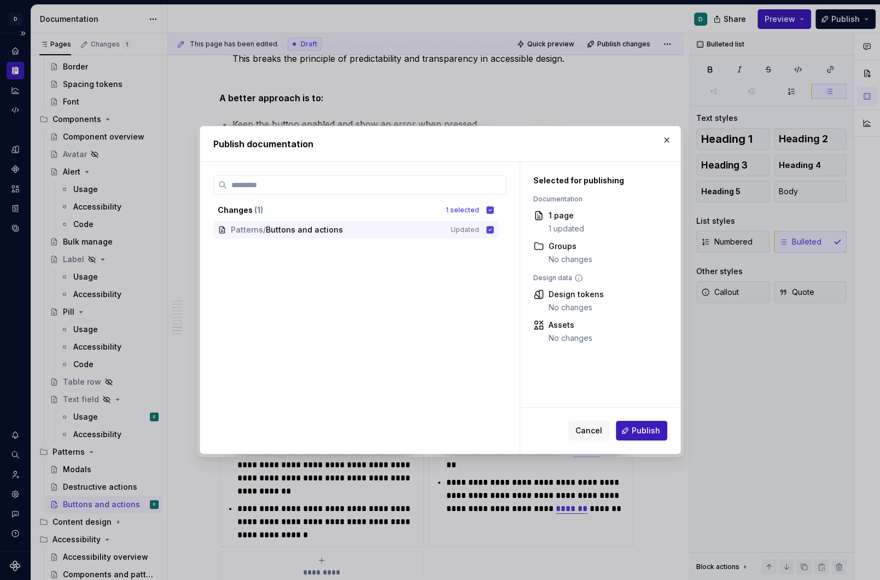
click at [652, 441] on div "Cancel Publish" at bounding box center [600, 430] width 160 height 46
click at [652, 440] on div "Cancel Publish" at bounding box center [600, 430] width 160 height 46
click at [647, 428] on span "Publish" at bounding box center [646, 430] width 28 height 11
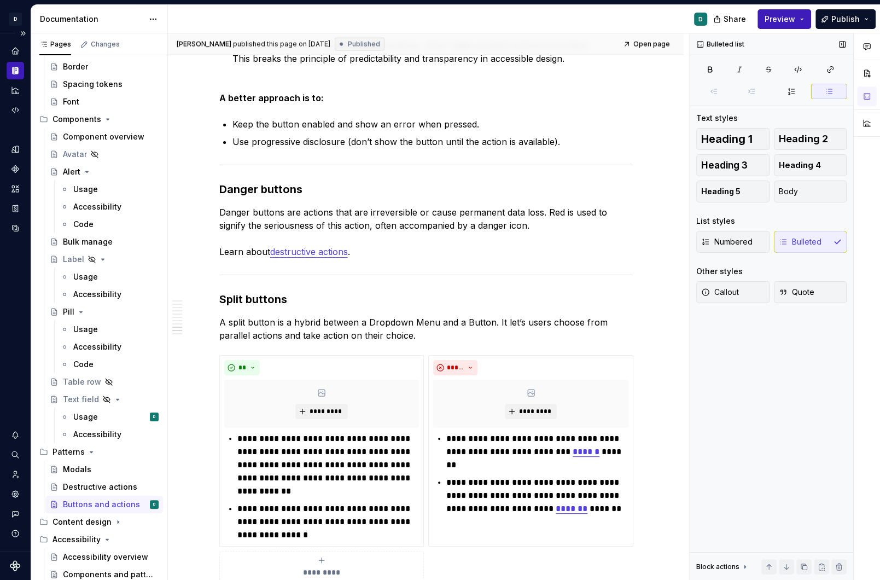
type textarea "*"
